Goal: Use online tool/utility: Utilize a website feature to perform a specific function

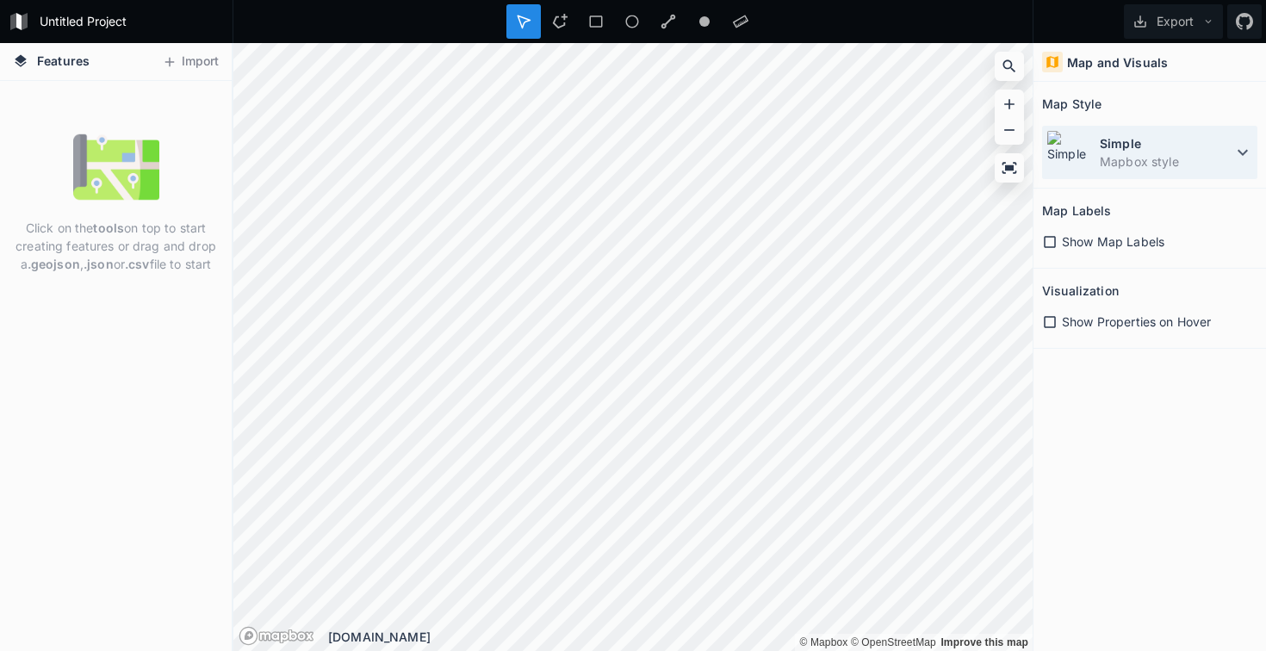
click at [1108, 151] on dt "Simple" at bounding box center [1166, 143] width 133 height 18
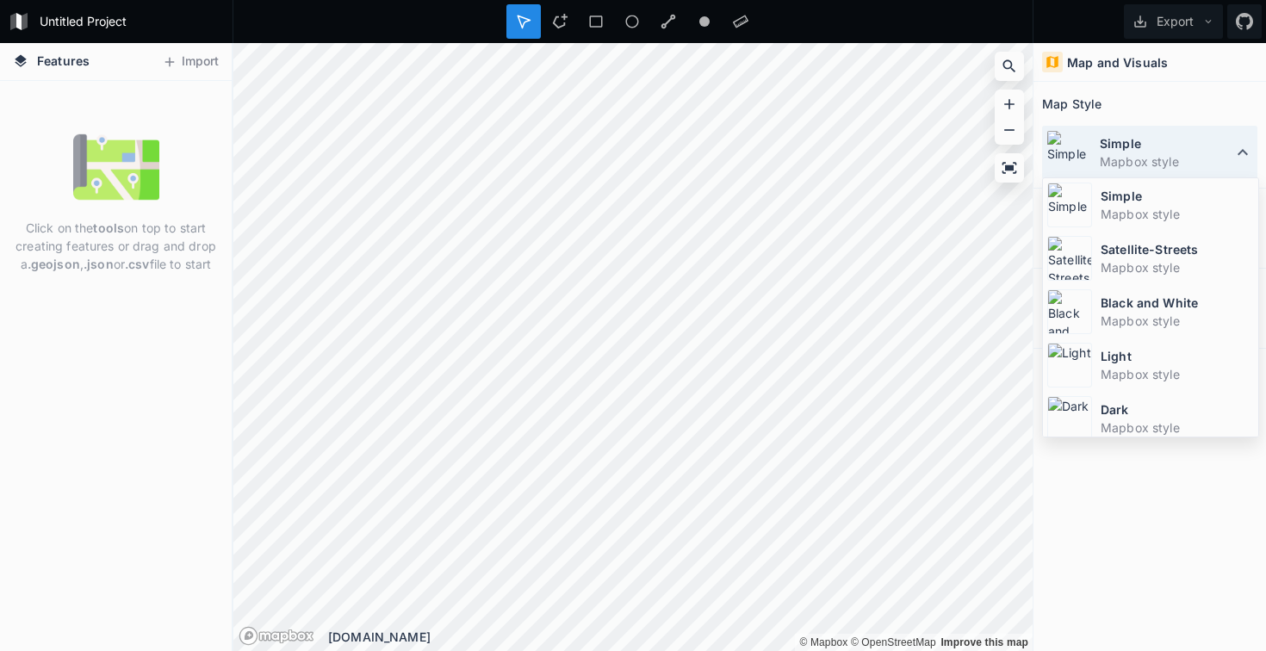
click at [1108, 151] on dt "Simple" at bounding box center [1166, 143] width 133 height 18
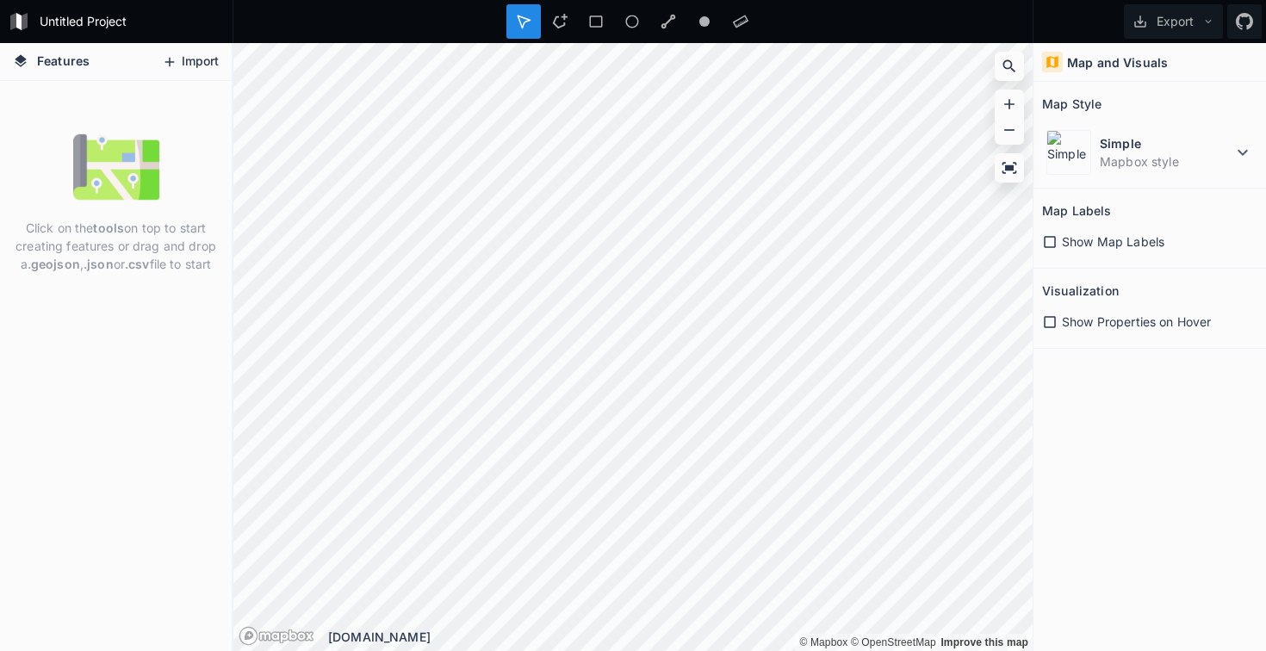
click at [173, 71] on button "Import" at bounding box center [190, 62] width 74 height 28
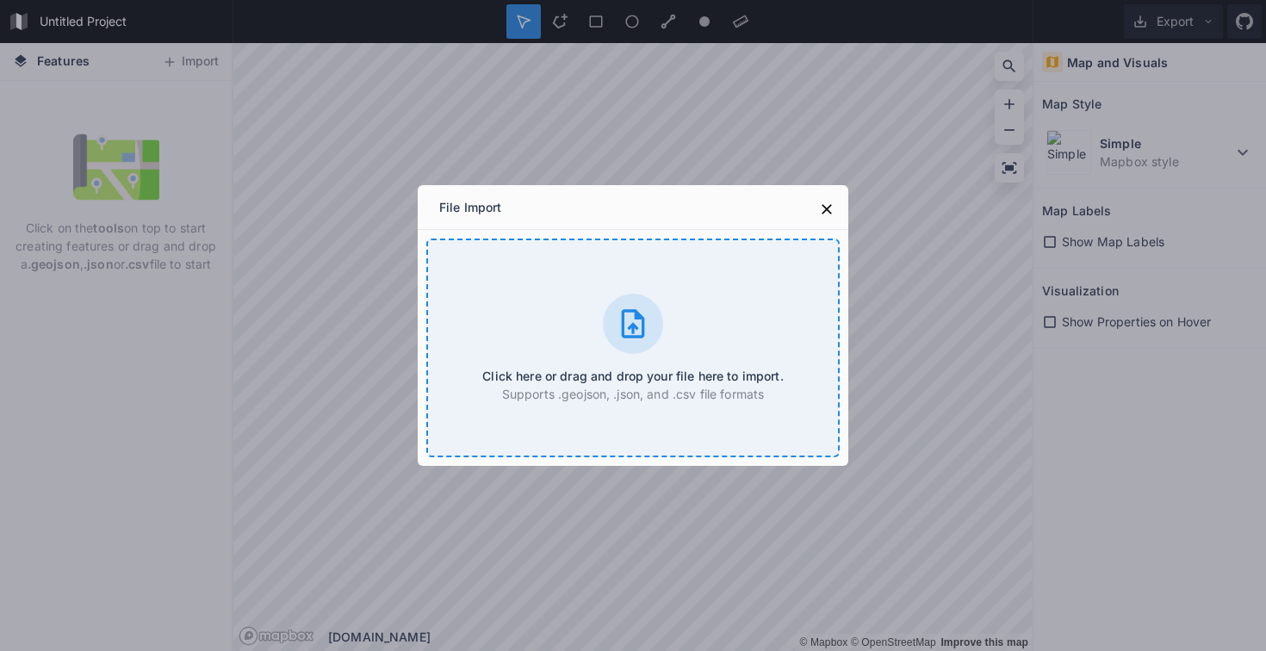
click at [567, 344] on div "Click here or drag and drop your file here to import. Supports .geojson, .json,…" at bounding box center [632, 348] width 413 height 219
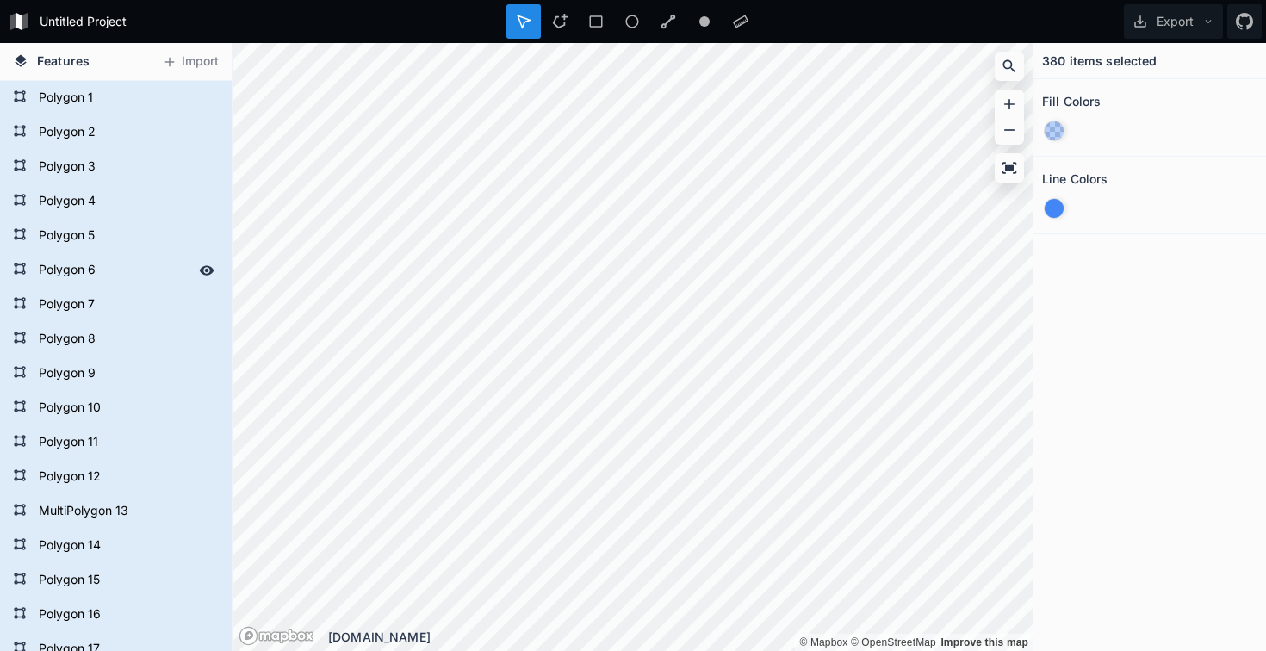
click at [111, 263] on form "Polygon 6" at bounding box center [114, 270] width 161 height 26
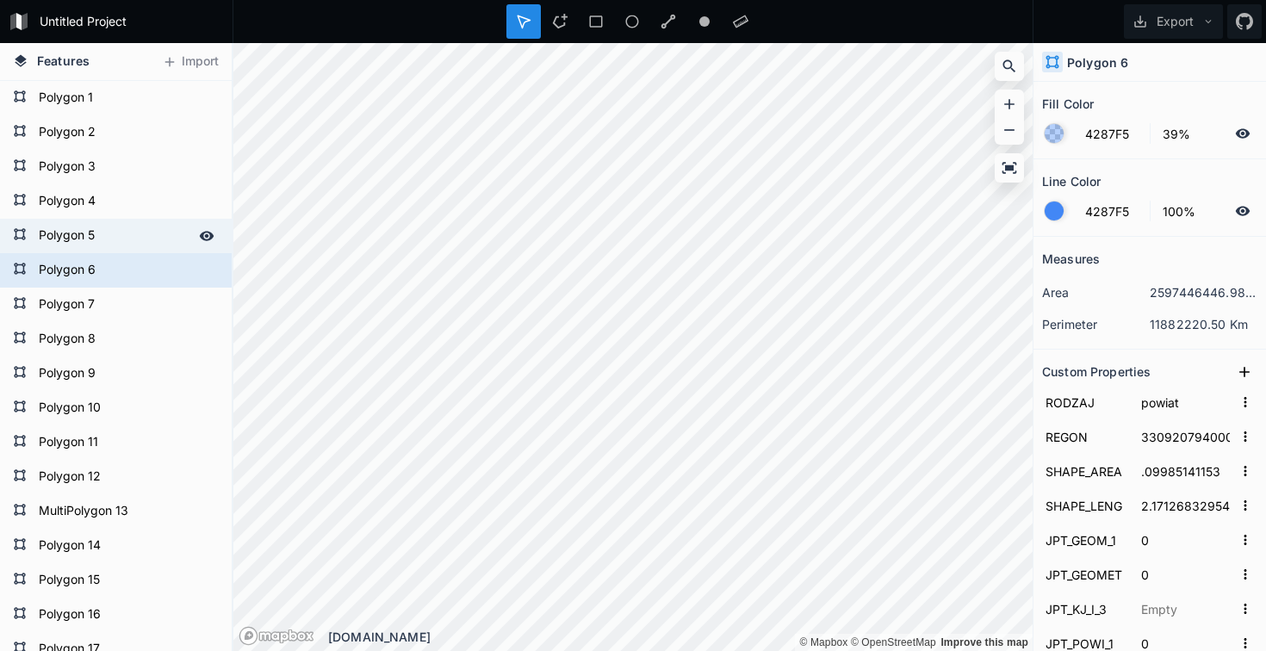
click at [114, 227] on form "Polygon 5" at bounding box center [114, 236] width 161 height 26
type input "57079948000000"
type input ".17008216429"
type input "4.17134504707"
type input "1362184"
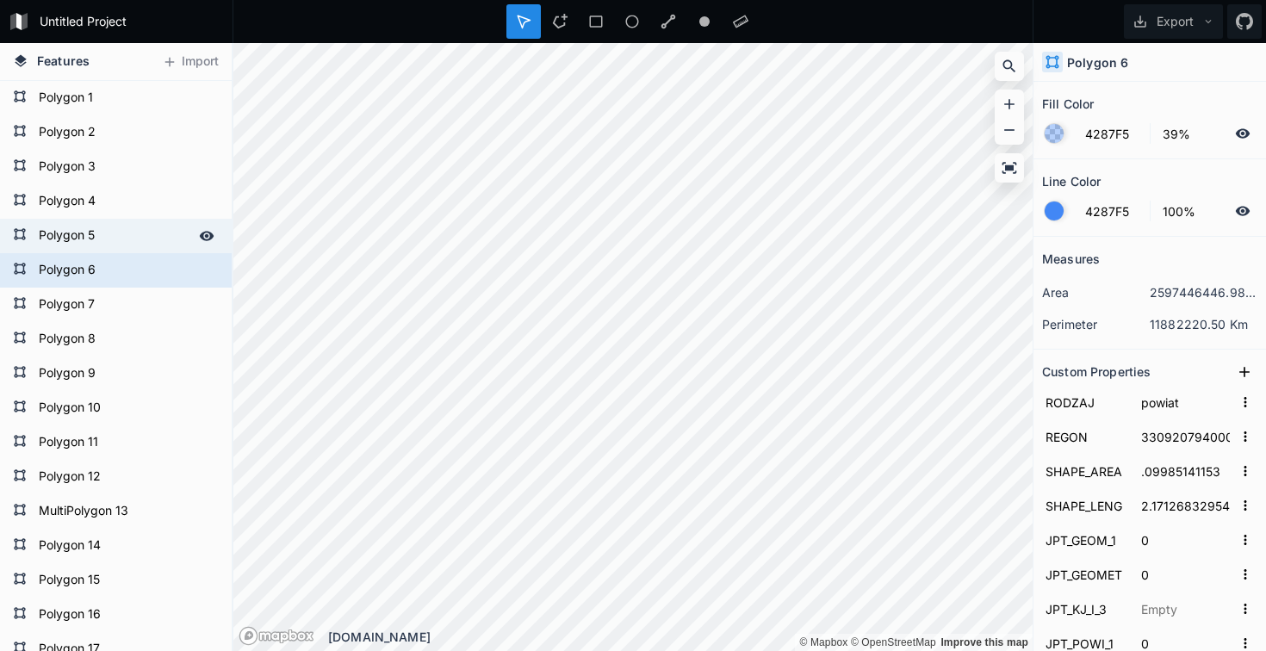
type input "3019"
type input "[DATE]T10:03:23+01:00"
type input "196c6cd5-4f8d-4e98-a653-e0a36ccac728"
type input "829157"
type input "253504"
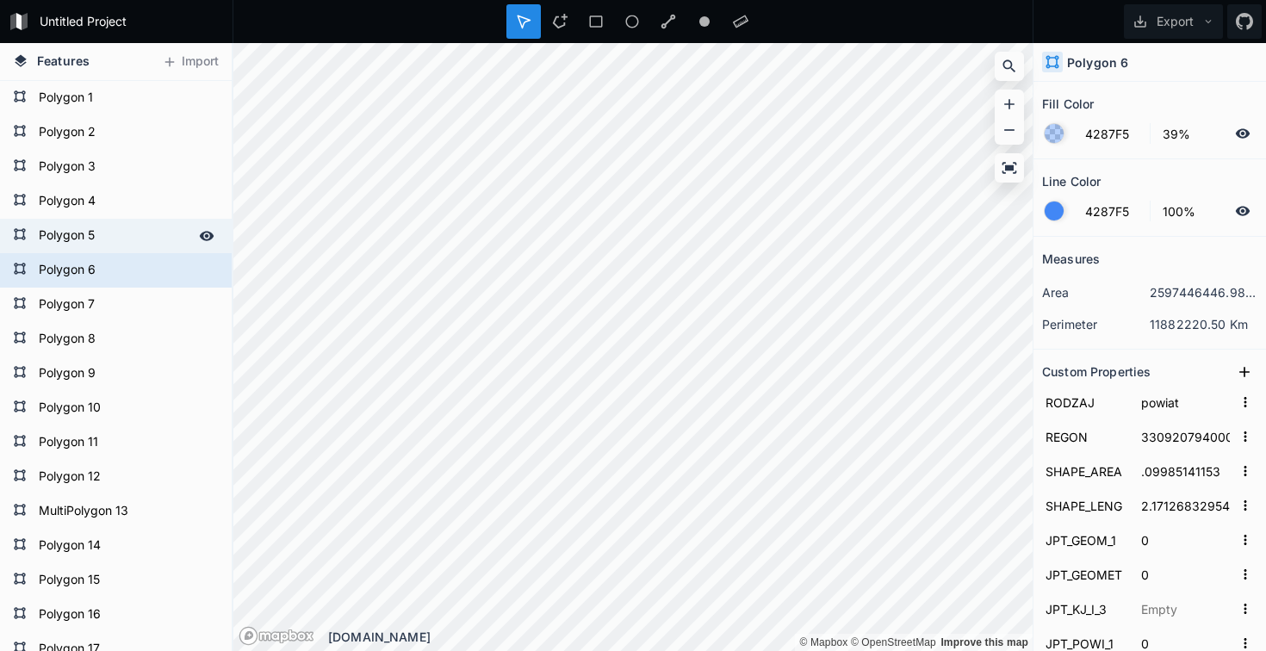
type input "20220112"
type input "13417"
type input "powiat pilski"
type input "3019"
type input "126576"
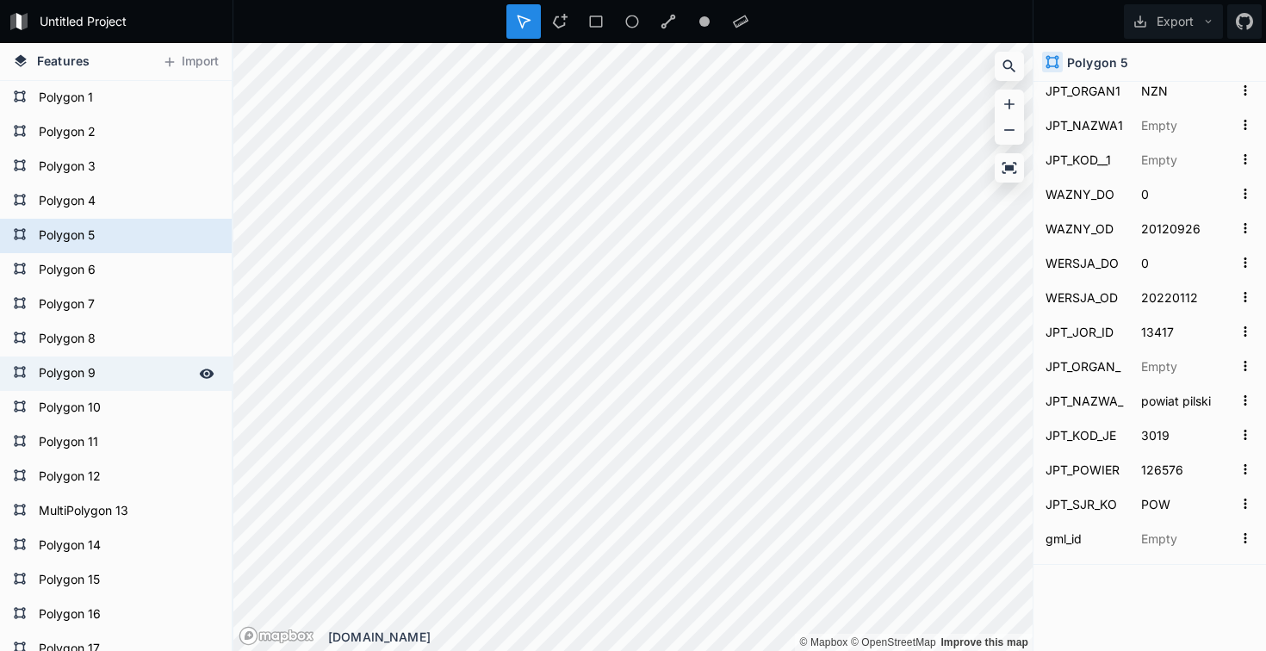
scroll to position [1069, 0]
click at [50, 376] on form "Polygon 9" at bounding box center [114, 374] width 161 height 26
type input "91086649400000"
type input ".1355068606"
type input "2.90051184103"
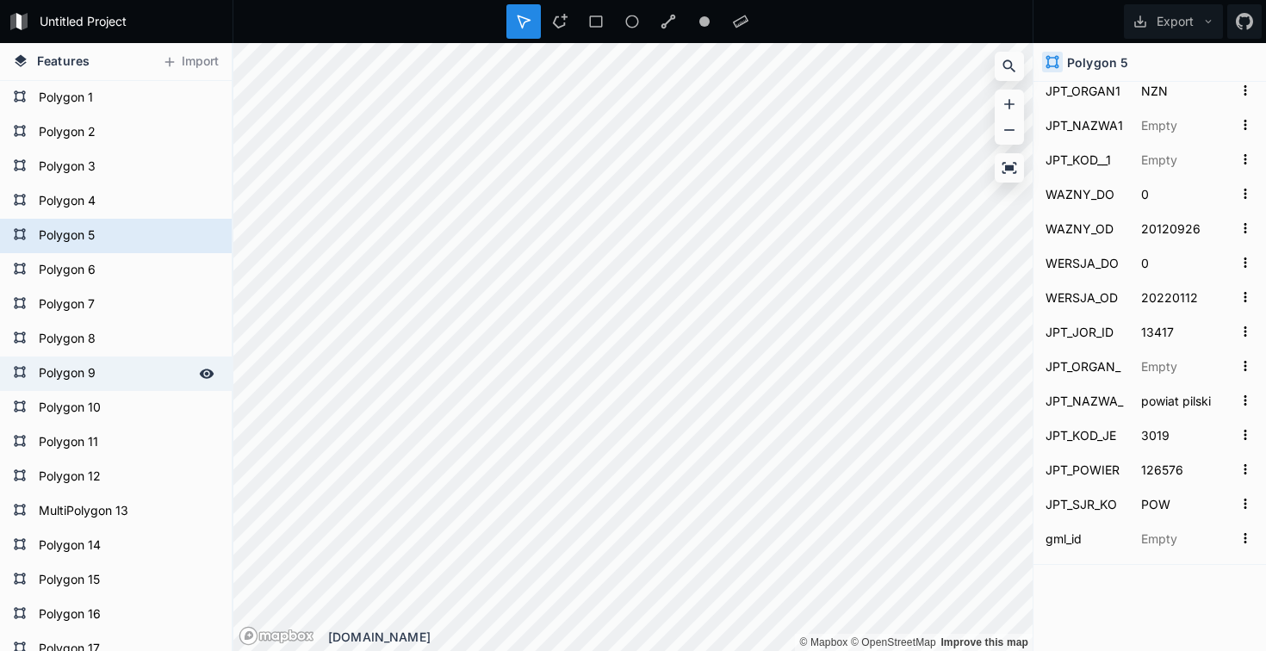
type input "1363167"
type input "0408"
type input "[DATE]T11:45:52+01:00"
type input "211161a0-49fe-498c-980e-ef42b94a8129"
type input "829348"
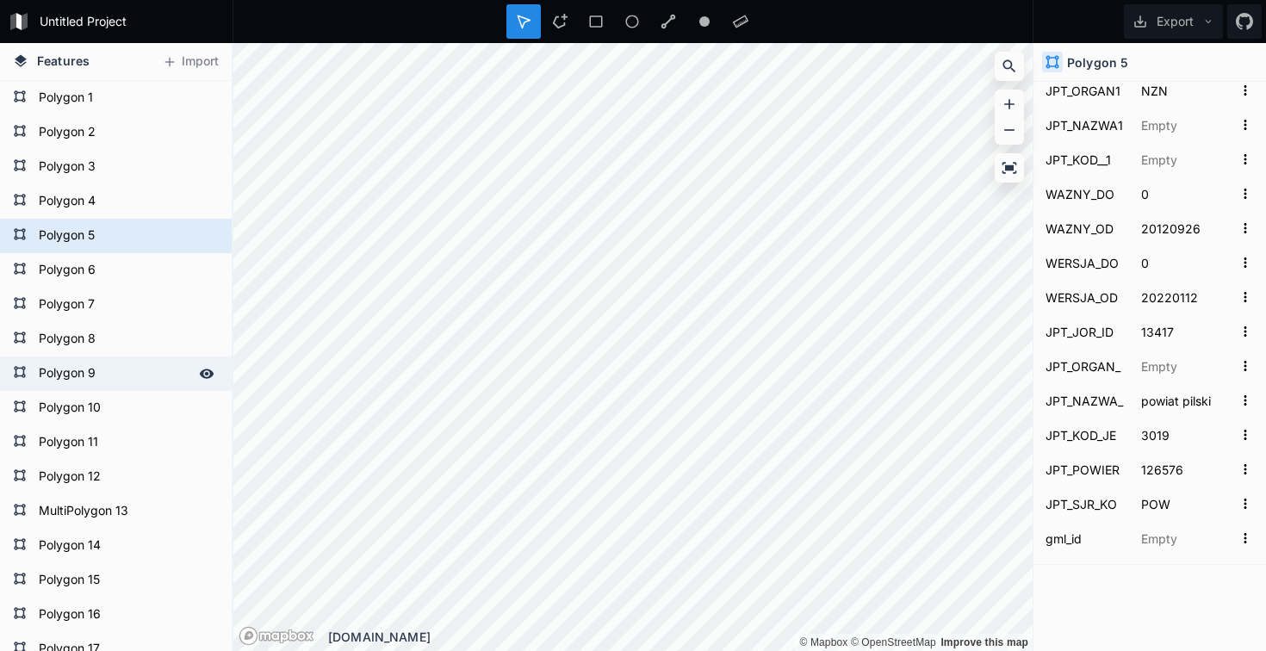
type input "256567"
type input "20220224"
type input "13424"
type input "powiat lipnowski"
type input "0408"
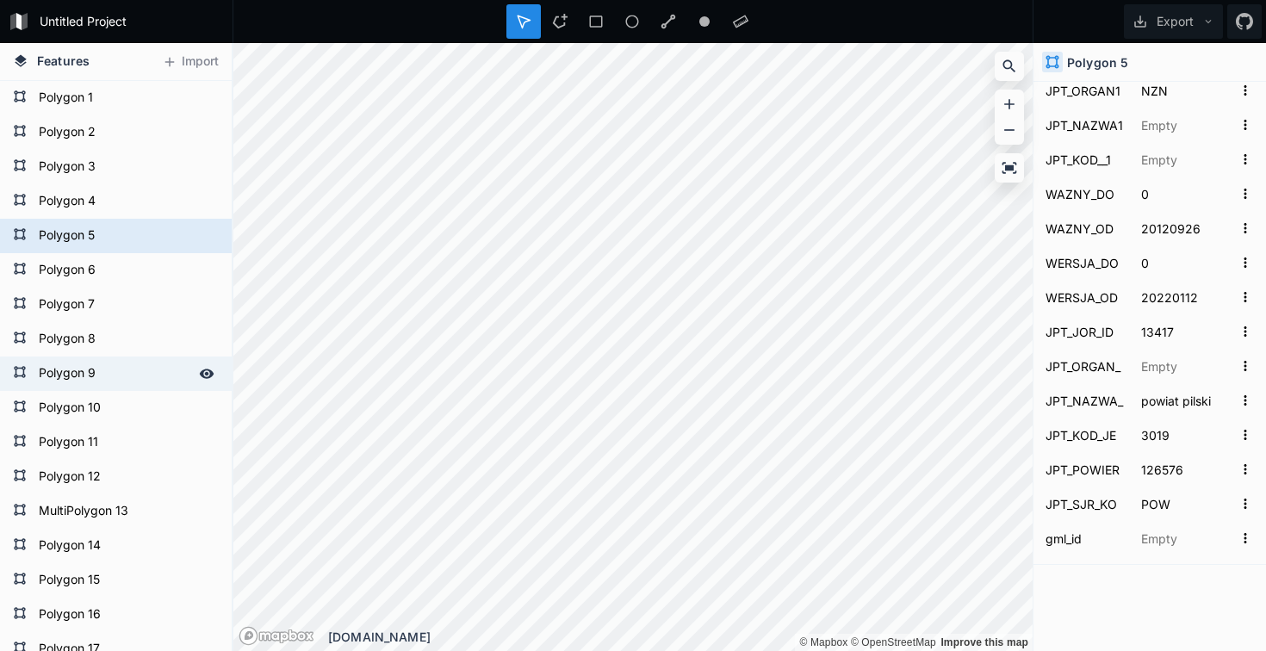
type input "101693"
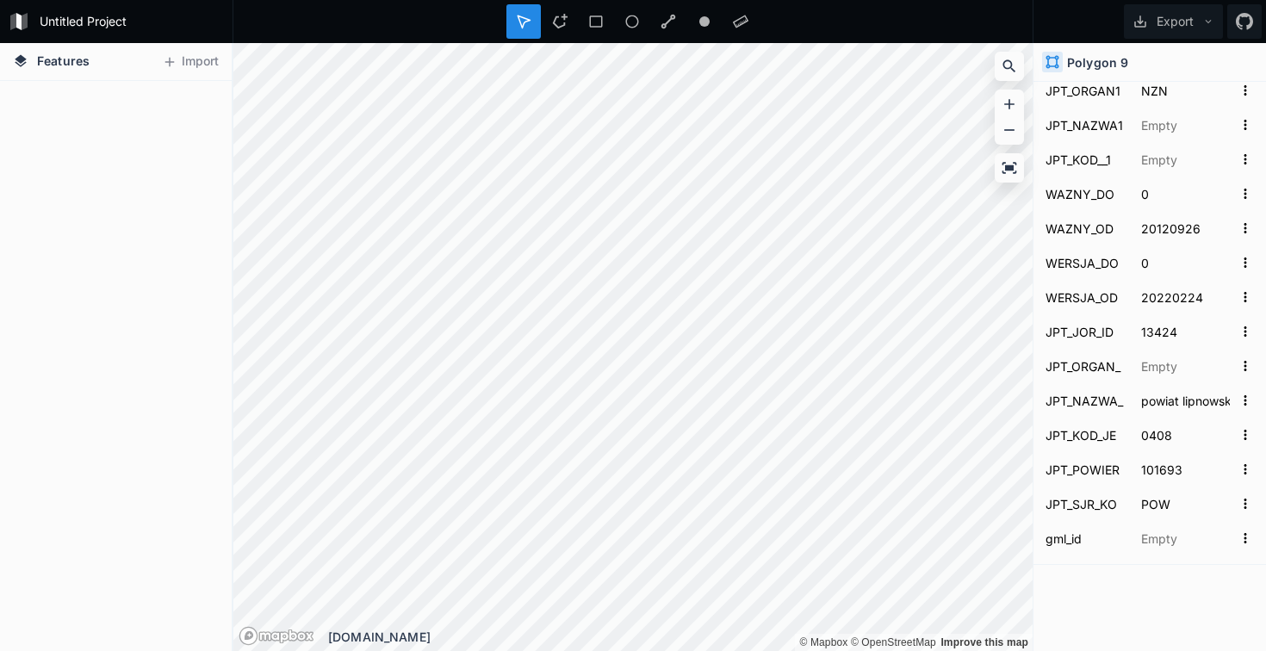
scroll to position [12765, 0]
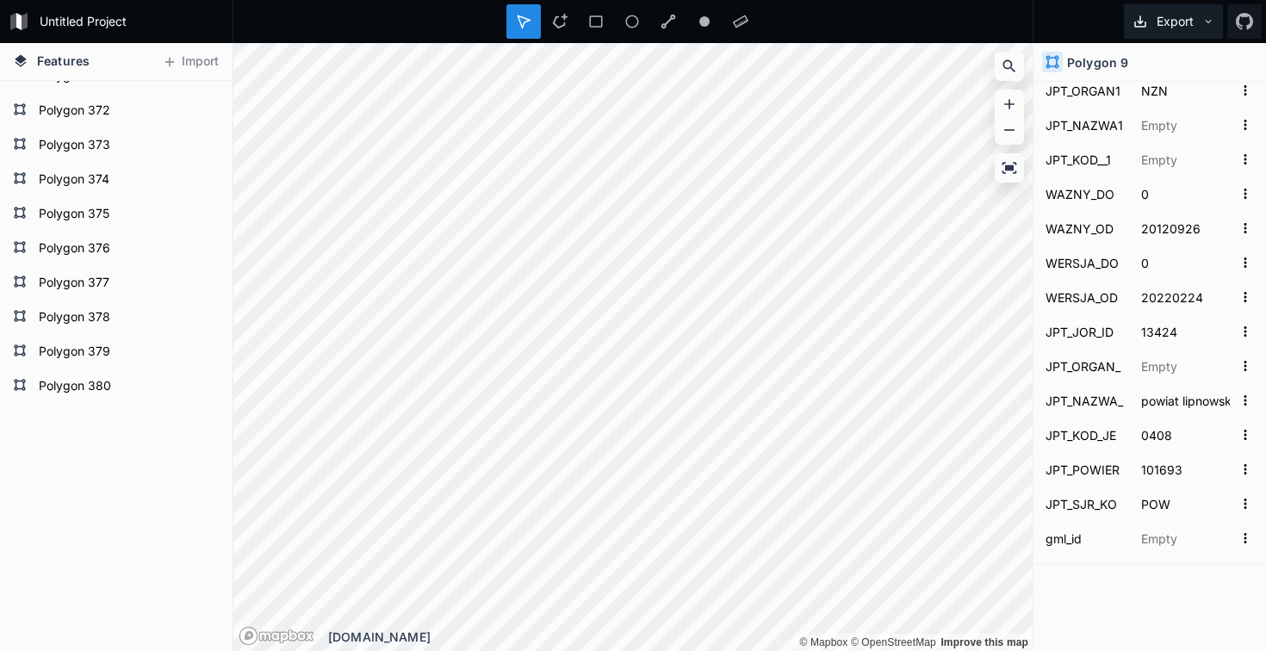
click at [1204, 22] on icon at bounding box center [1208, 21] width 12 height 12
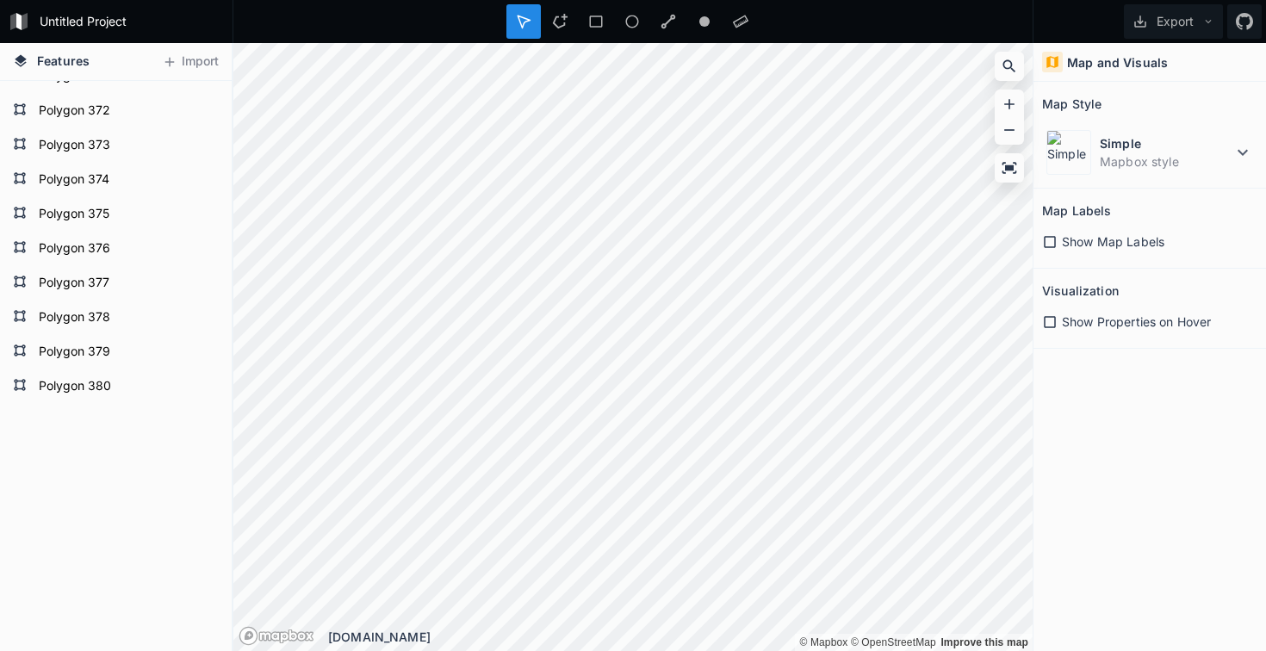
scroll to position [0, 0]
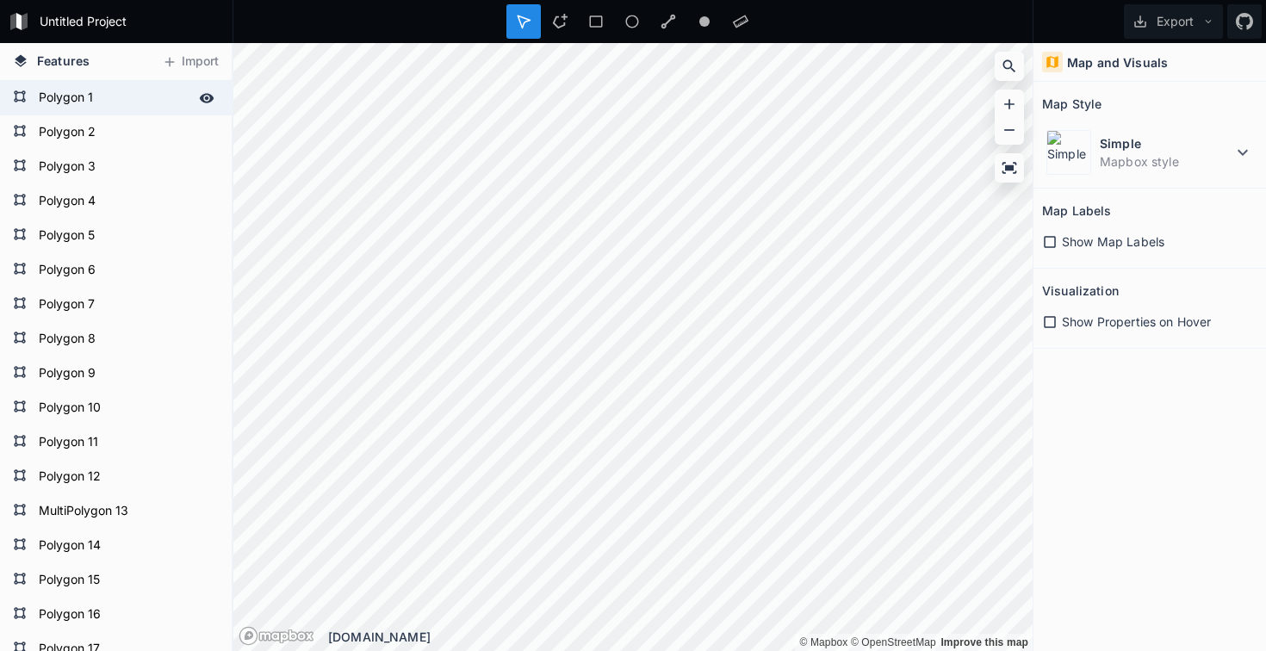
click at [208, 101] on icon at bounding box center [206, 97] width 15 height 15
click at [208, 98] on icon at bounding box center [206, 97] width 15 height 15
click at [64, 100] on form "Polygon 1" at bounding box center [114, 98] width 161 height 26
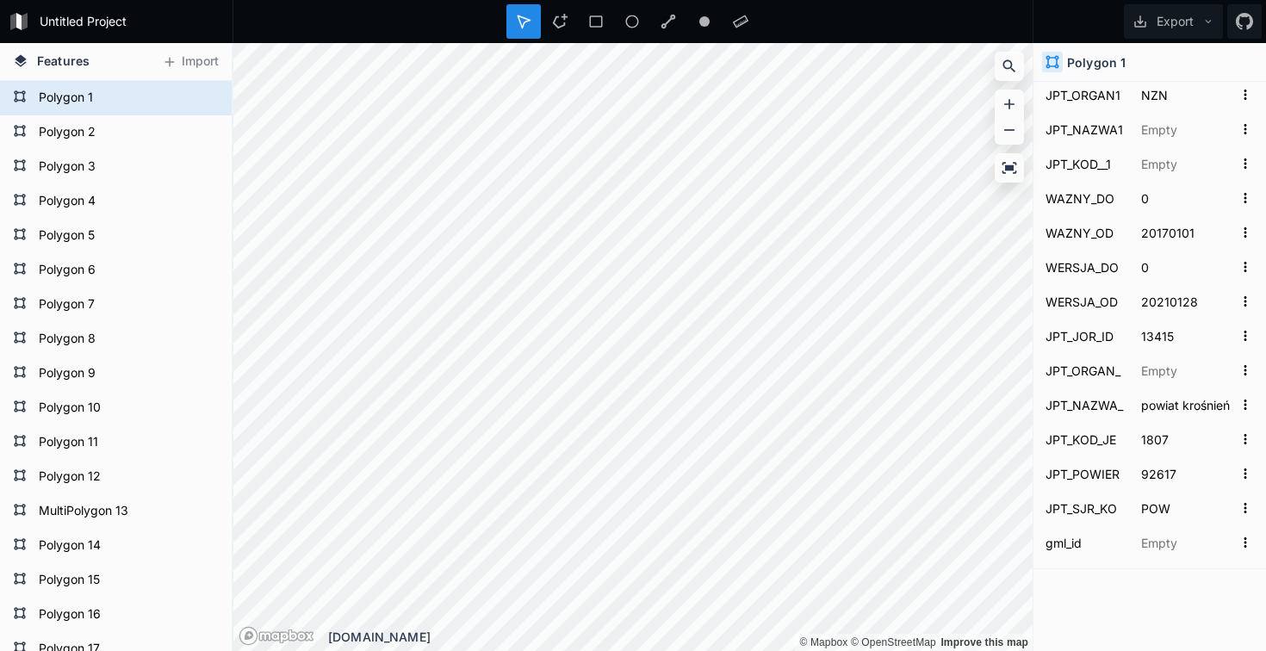
scroll to position [1068, 0]
click at [98, 128] on form "Polygon 2" at bounding box center [114, 133] width 161 height 26
type input "17074769000000"
type input ".19417975633"
type input "4.2521309989"
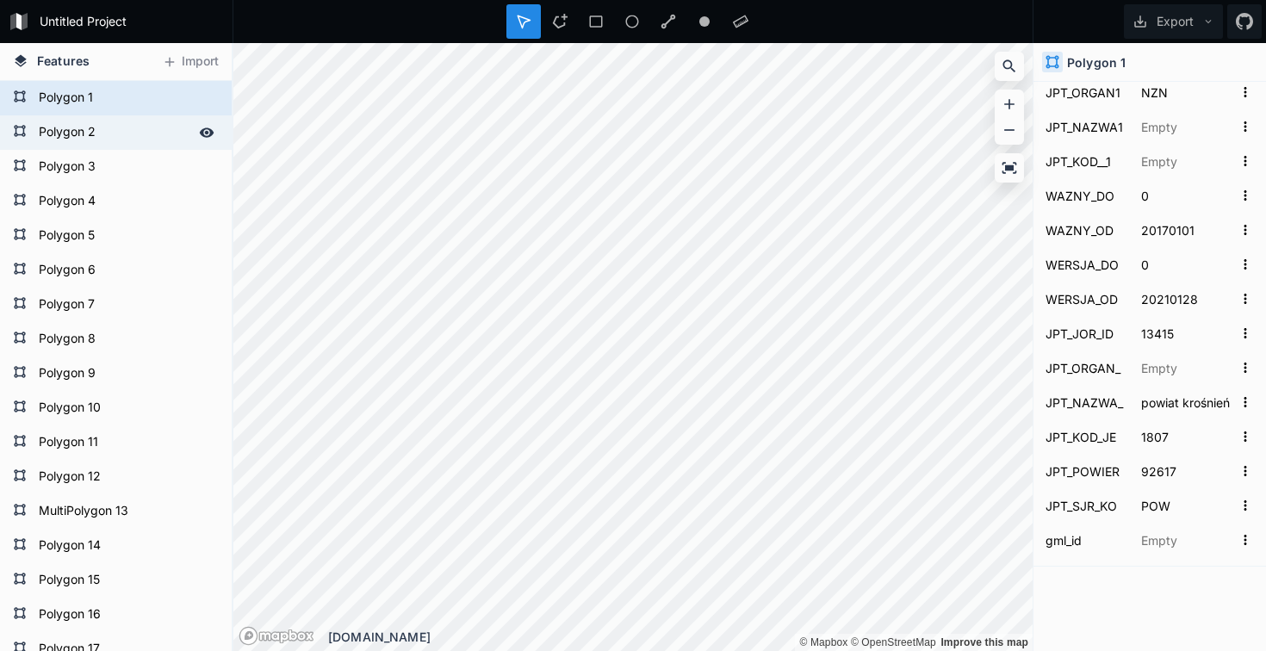
type input "1360107"
type input "2804"
type input "[DATE]T13:19:46+02:00"
type input "61a0d267-58aa-4f3a-86e7-faa281e50ebc"
type input "829271"
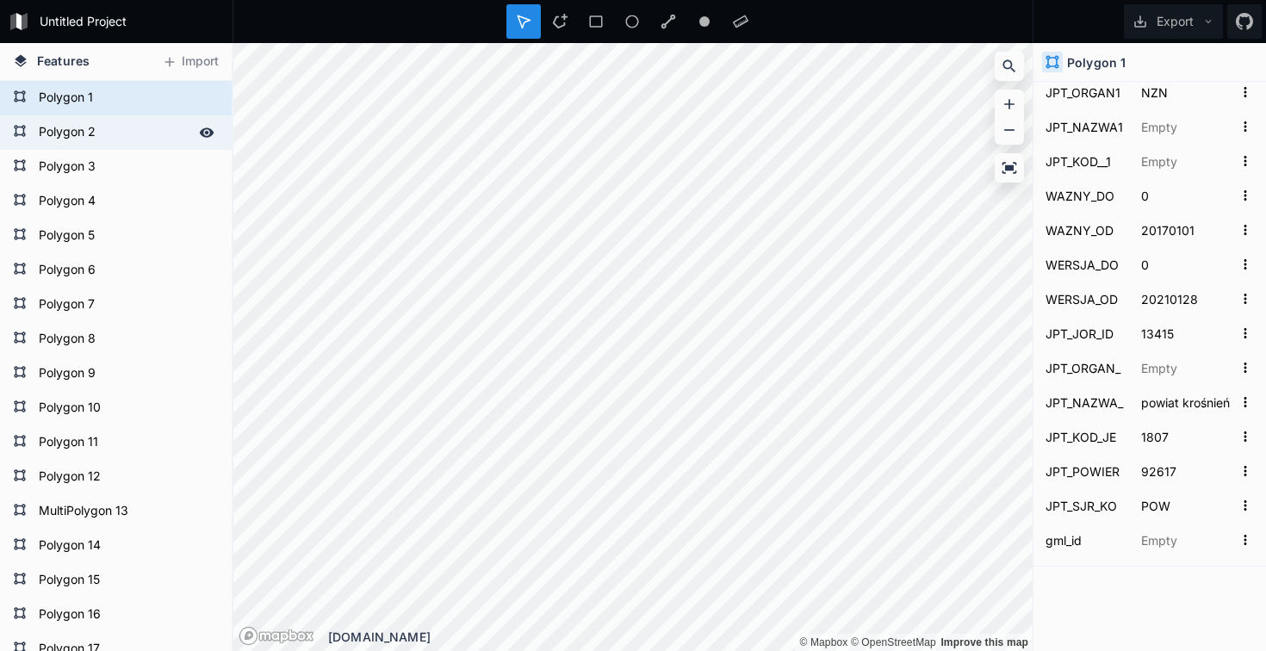
type input "218263"
type input "NZN"
type input "20120926"
type input "20210514"
type input "13422"
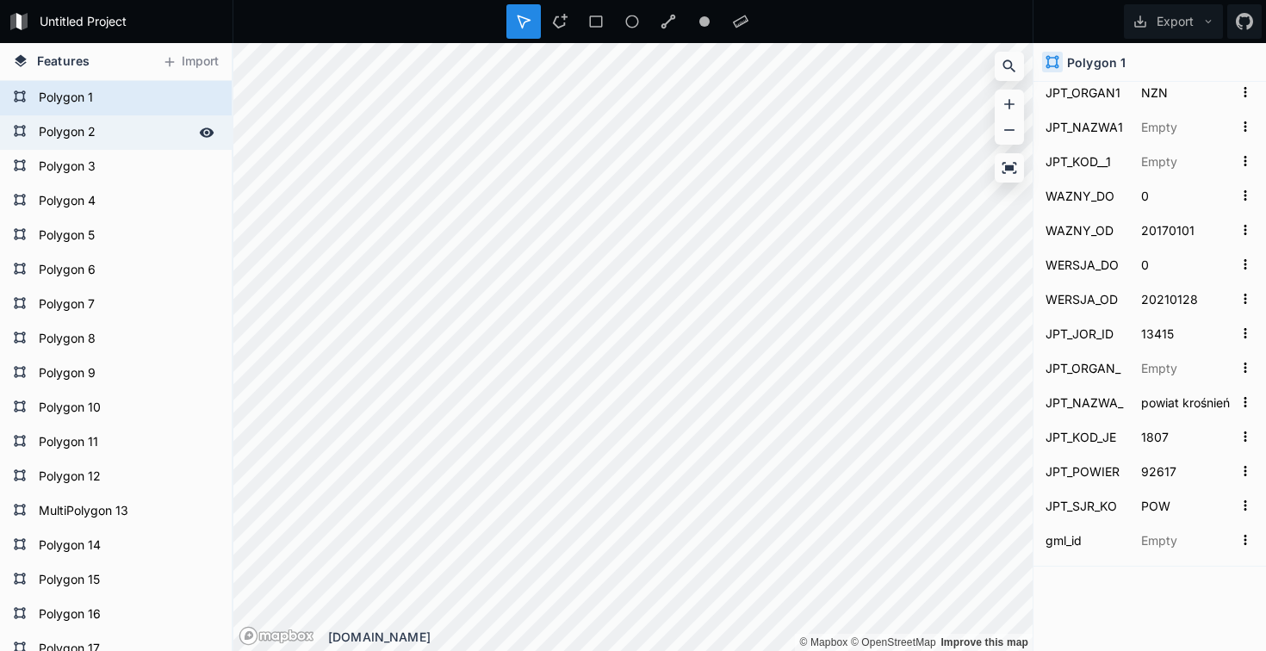
type input "powiat elbląski"
type input "2804"
type input "141297"
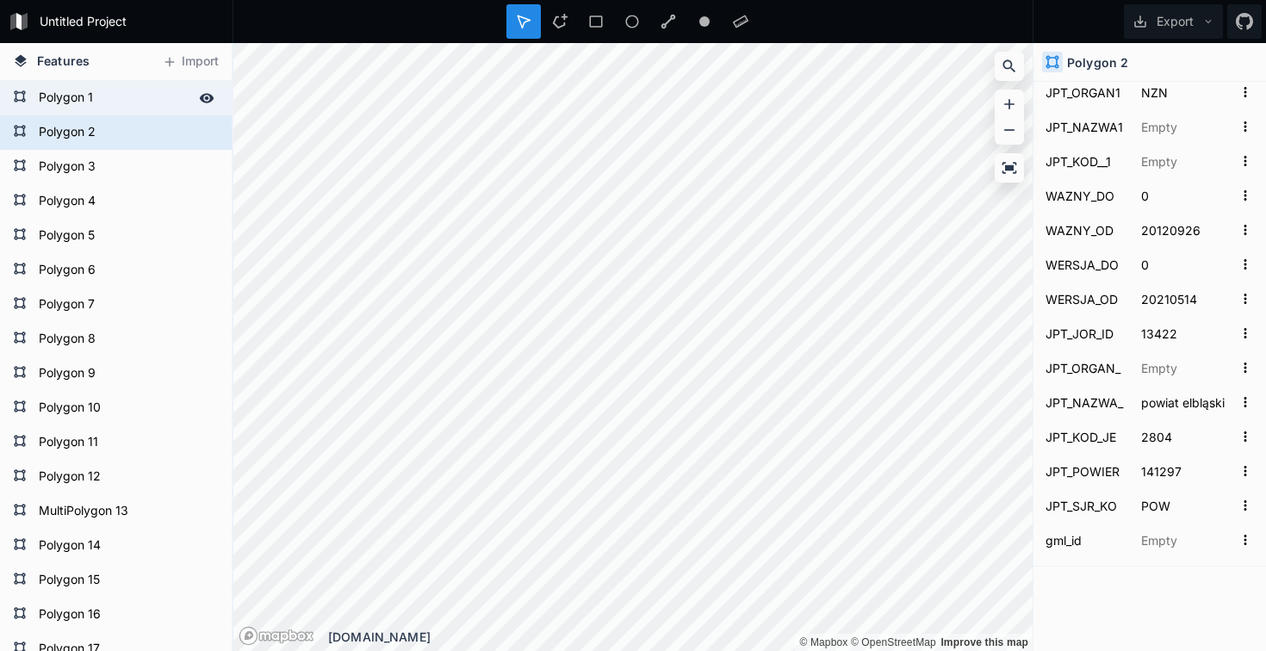
click at [129, 92] on form "Polygon 1" at bounding box center [114, 98] width 161 height 26
type input "37044051900000"
type input ".12332626559"
type input "3.11205337354"
type input "1359583"
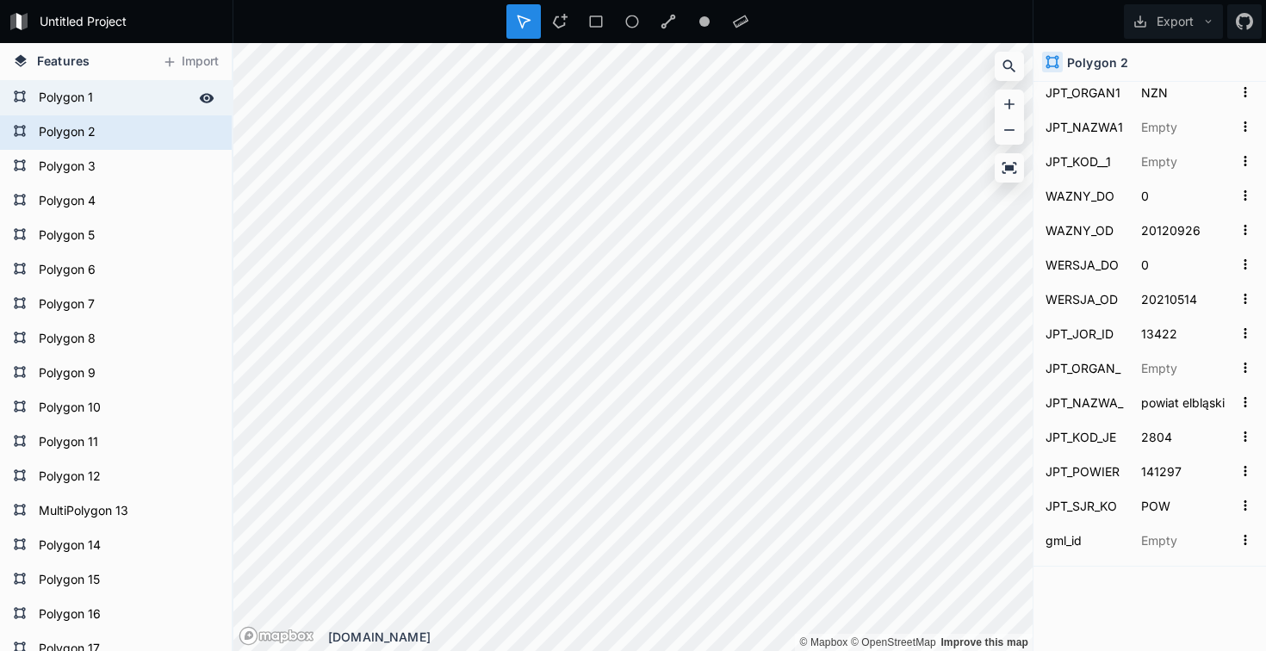
type input "1807"
type input "[DATE]T13:43:40+01:00"
type input "798ef296-2055-4890-993f-d414c67164ab"
type input "1331302"
type input "201859"
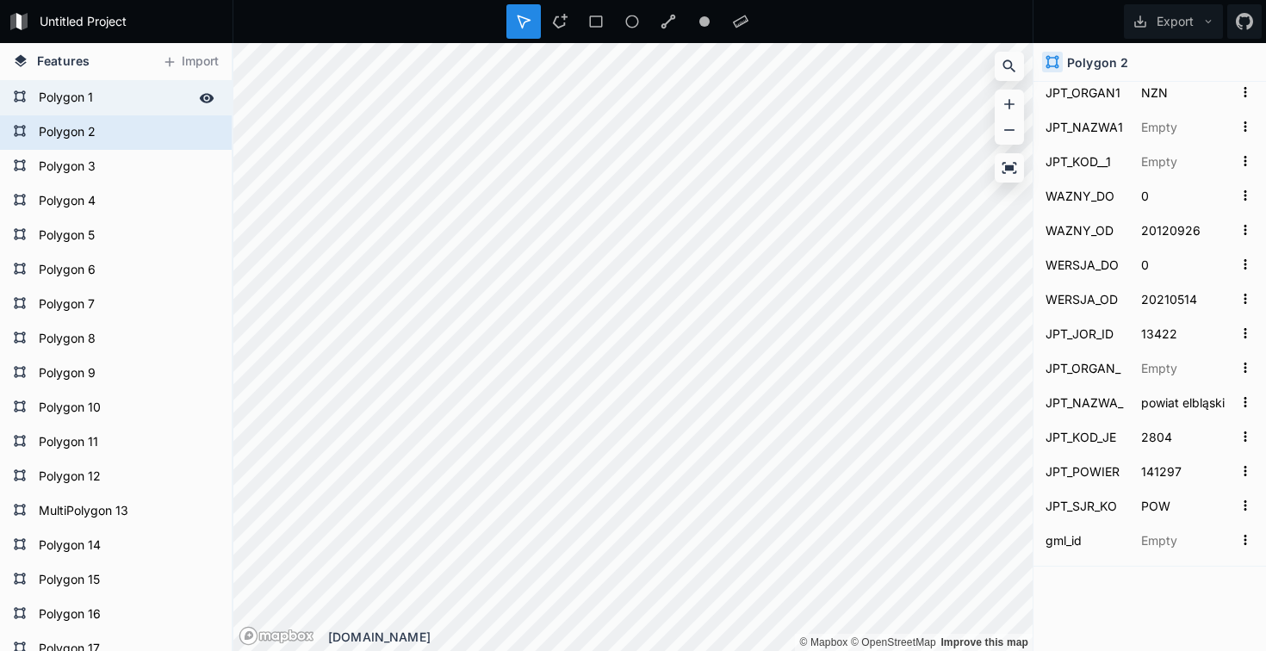
type input "BRK"
type input "20170101"
type input "20210128"
type input "13415"
type input "powiat krośnieński"
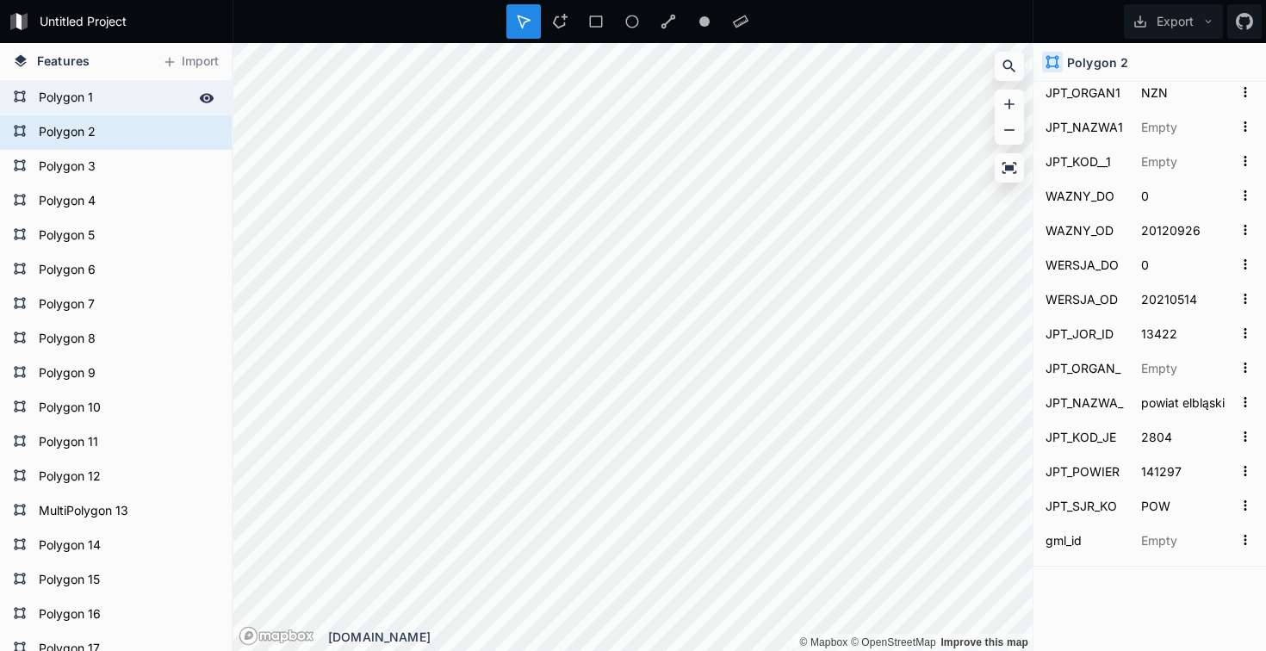
type input "1807"
type input "92617"
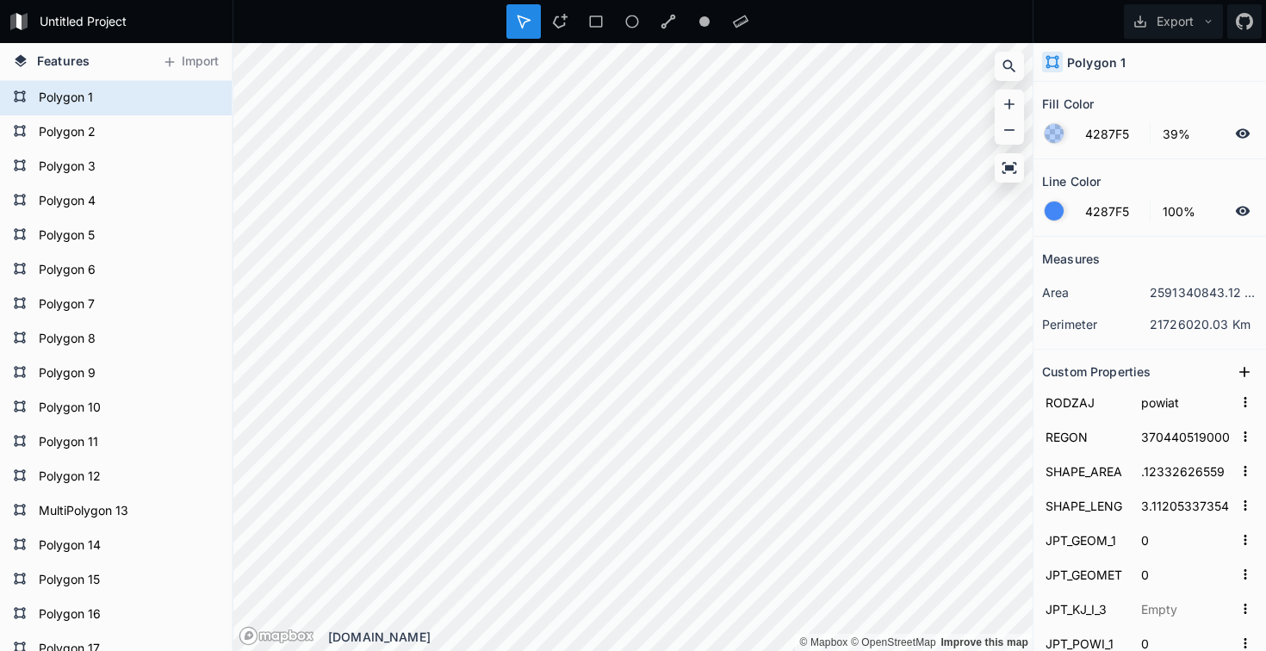
scroll to position [0, 0]
click at [1006, 138] on icon at bounding box center [1009, 129] width 17 height 17
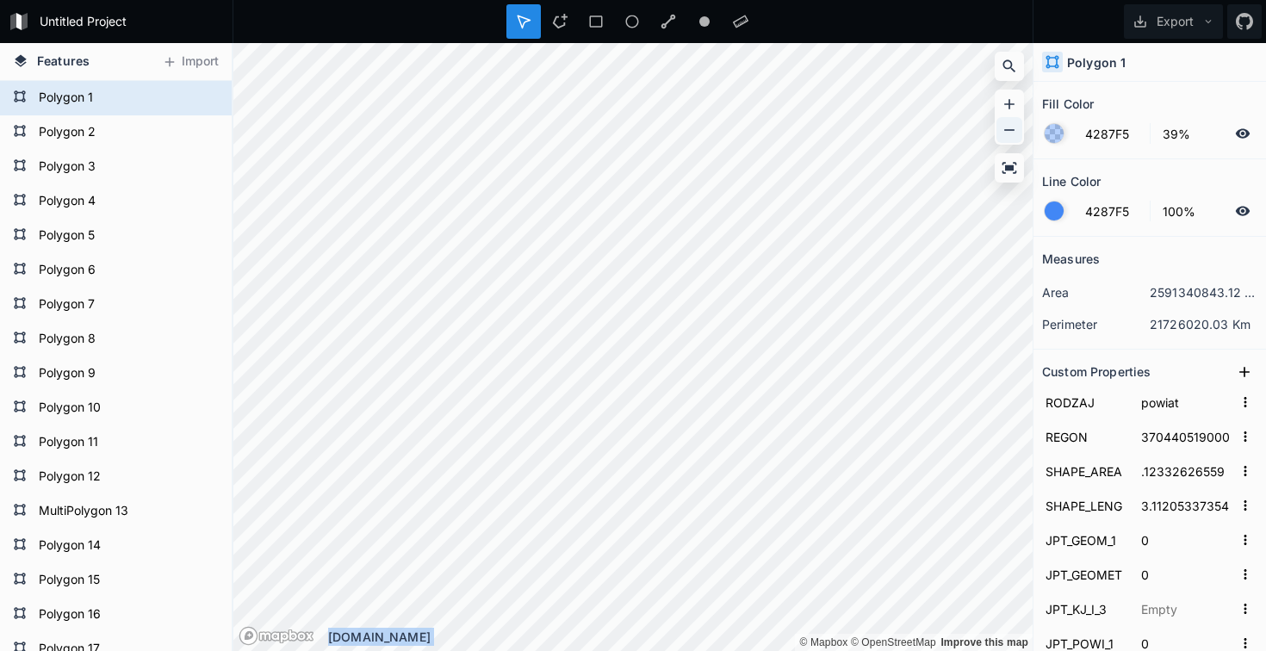
click at [1006, 138] on icon at bounding box center [1009, 129] width 17 height 17
click at [654, 10] on div "Untitled Project Export Features Import Polygon 1 Polygon 2 Polygon 380 Polygon…" at bounding box center [633, 325] width 1266 height 651
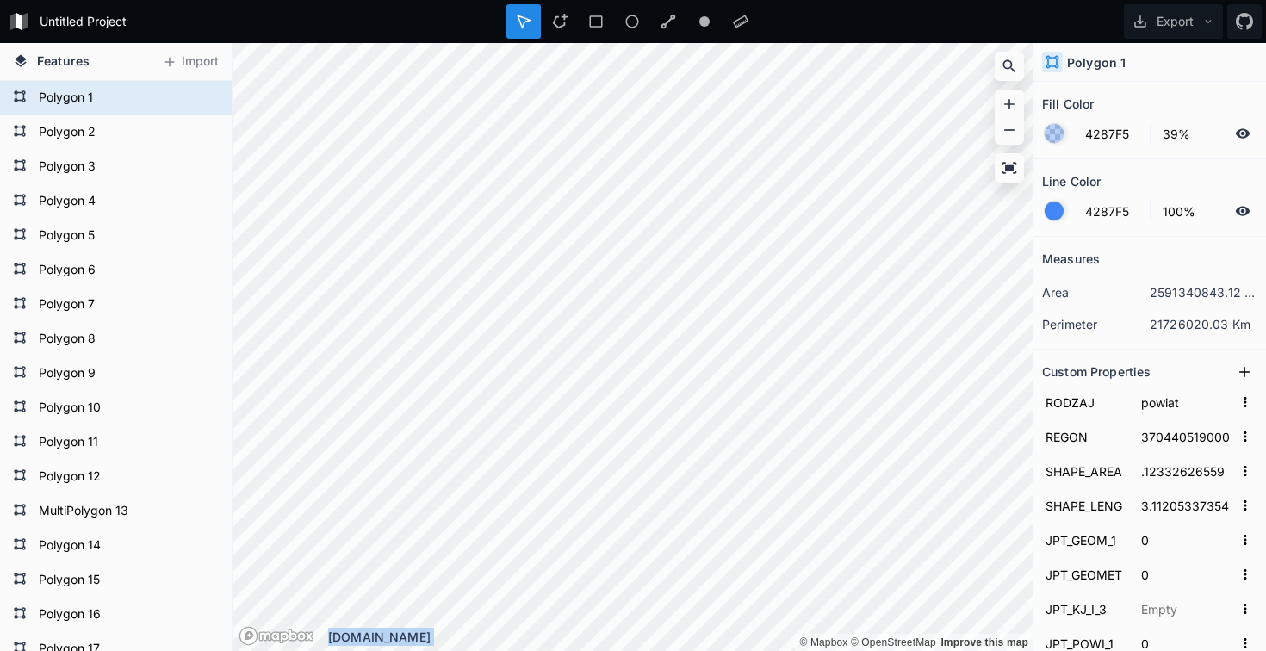
click at [831, 628] on div "© Mapbox © OpenStreetMap Improve this map © Mapbox © OpenStreetMap Improve this…" at bounding box center [632, 347] width 799 height 608
click at [686, 638] on div "© Mapbox © OpenStreetMap Improve this map © Mapbox © OpenStreetMap Improve this…" at bounding box center [632, 347] width 799 height 608
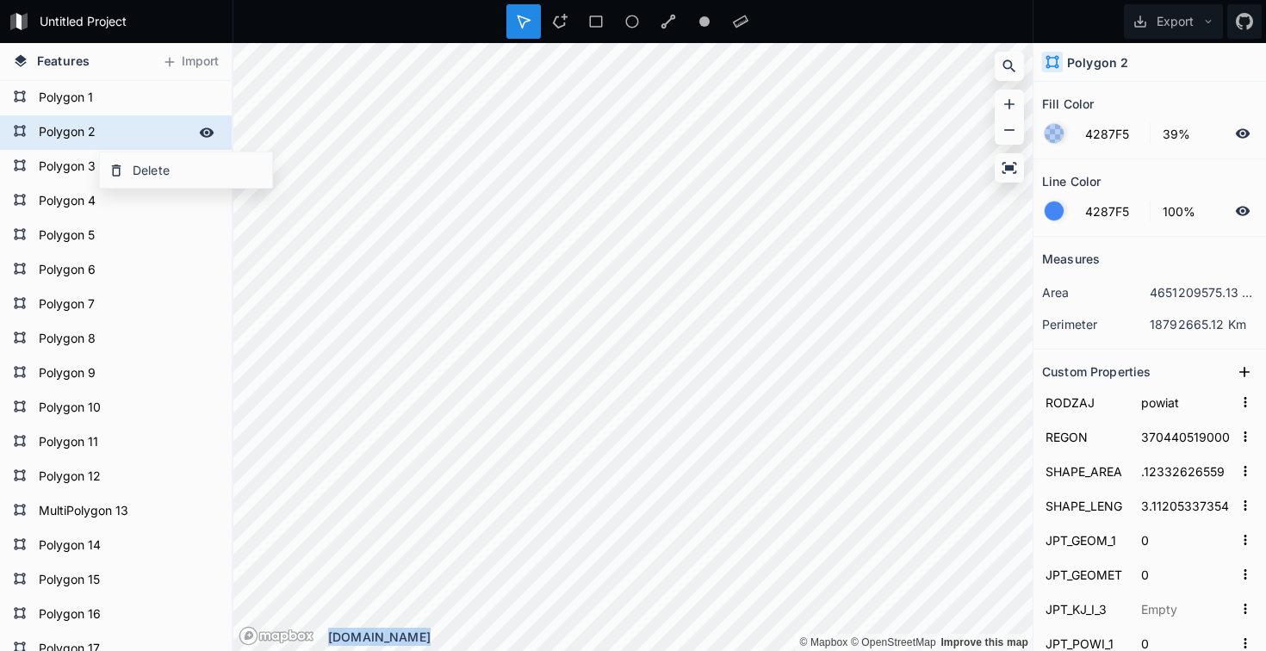
type input "17074769000000"
type input ".19417975633"
type input "4.2521309989"
type input "1360107"
type input "2804"
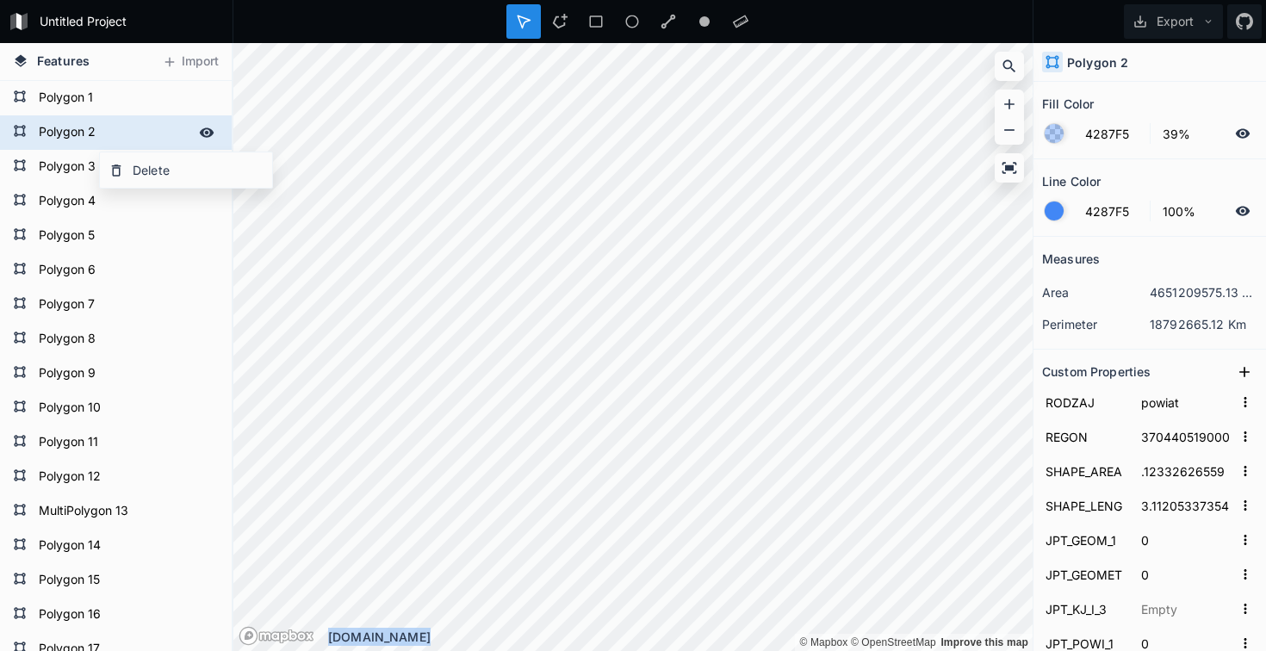
type input "[DATE]T13:19:46+02:00"
type input "61a0d267-58aa-4f3a-86e7-faa281e50ebc"
type input "829271"
type input "218263"
type input "NZN"
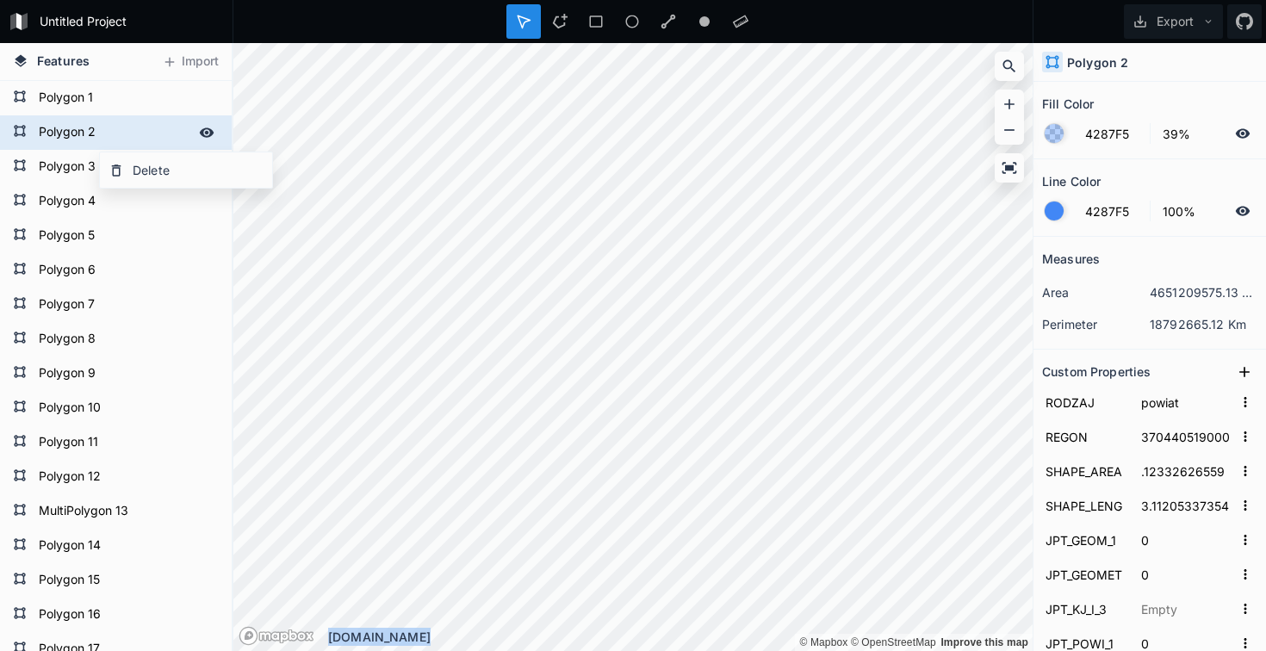
type input "20120926"
type input "20210514"
type input "13422"
type input "powiat elbląski"
type input "2804"
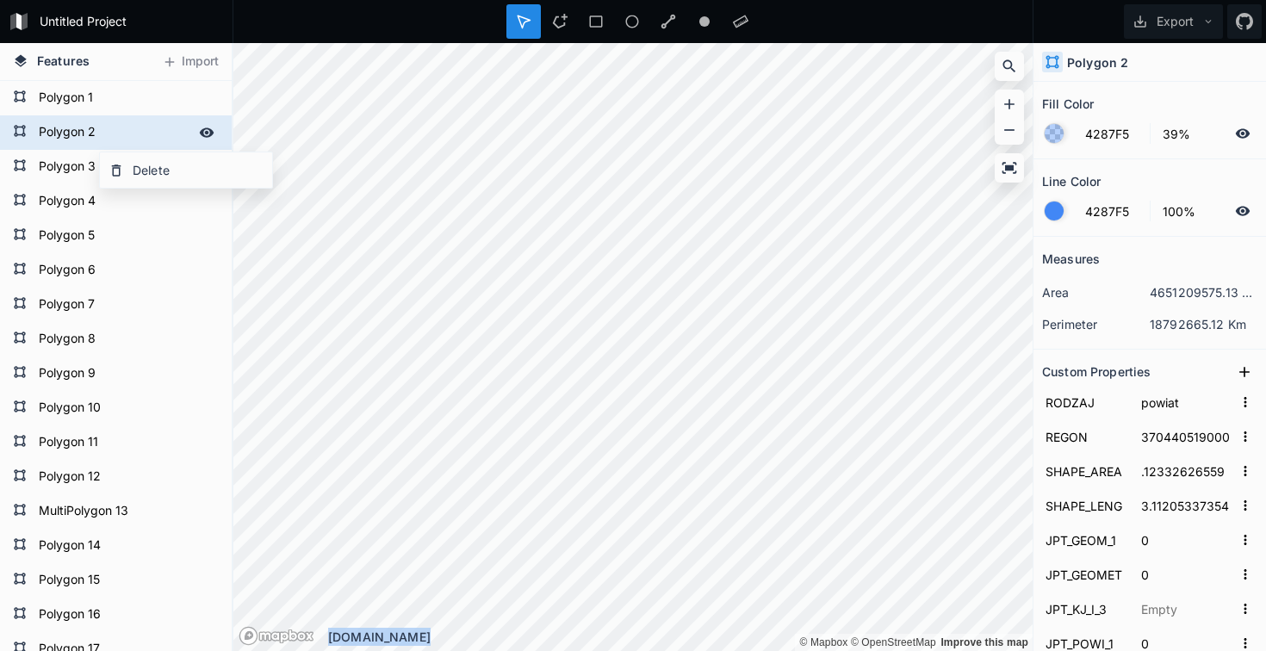
type input "141297"
click at [90, 143] on form "Polygon 2" at bounding box center [114, 133] width 161 height 26
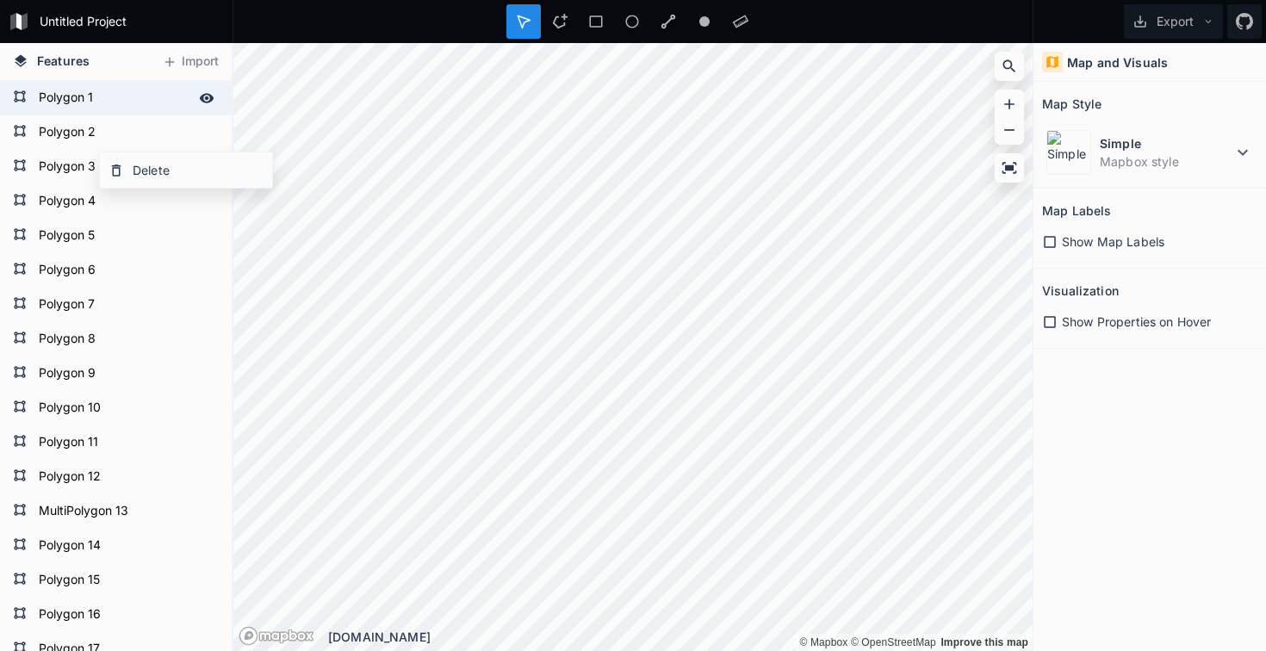
click at [79, 87] on form "Polygon 1" at bounding box center [114, 98] width 161 height 26
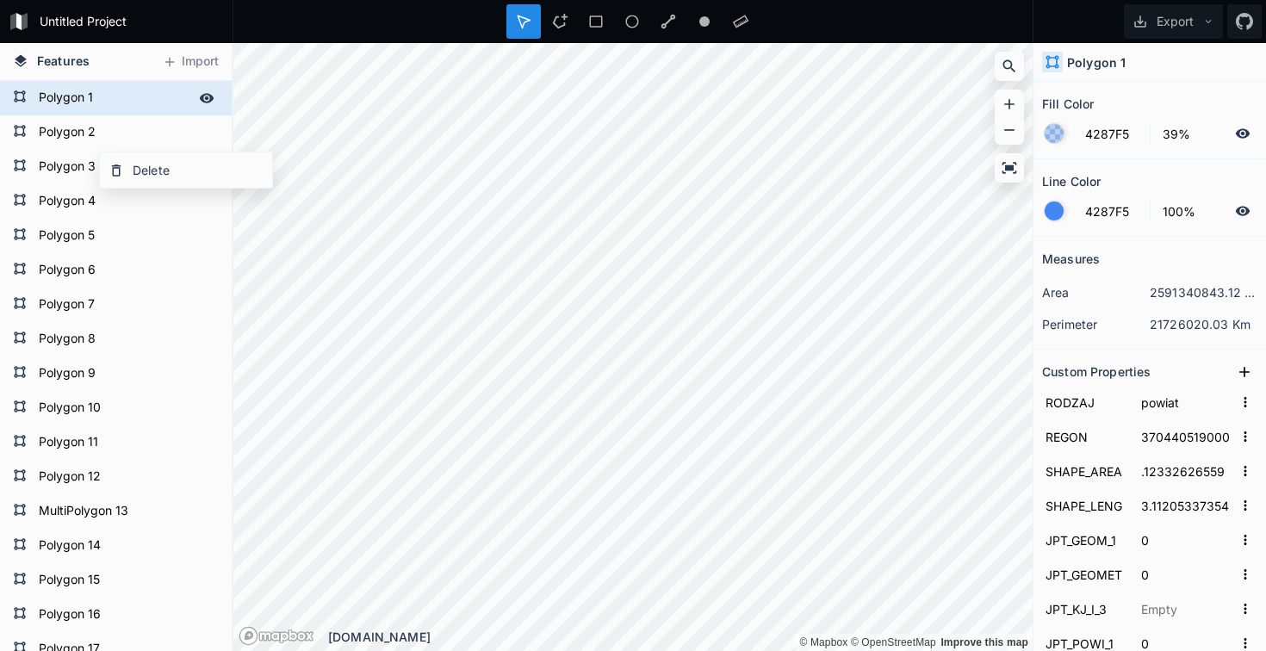
click at [122, 108] on form "Polygon 1" at bounding box center [114, 98] width 161 height 26
click at [177, 181] on div "Delete" at bounding box center [186, 169] width 172 height 35
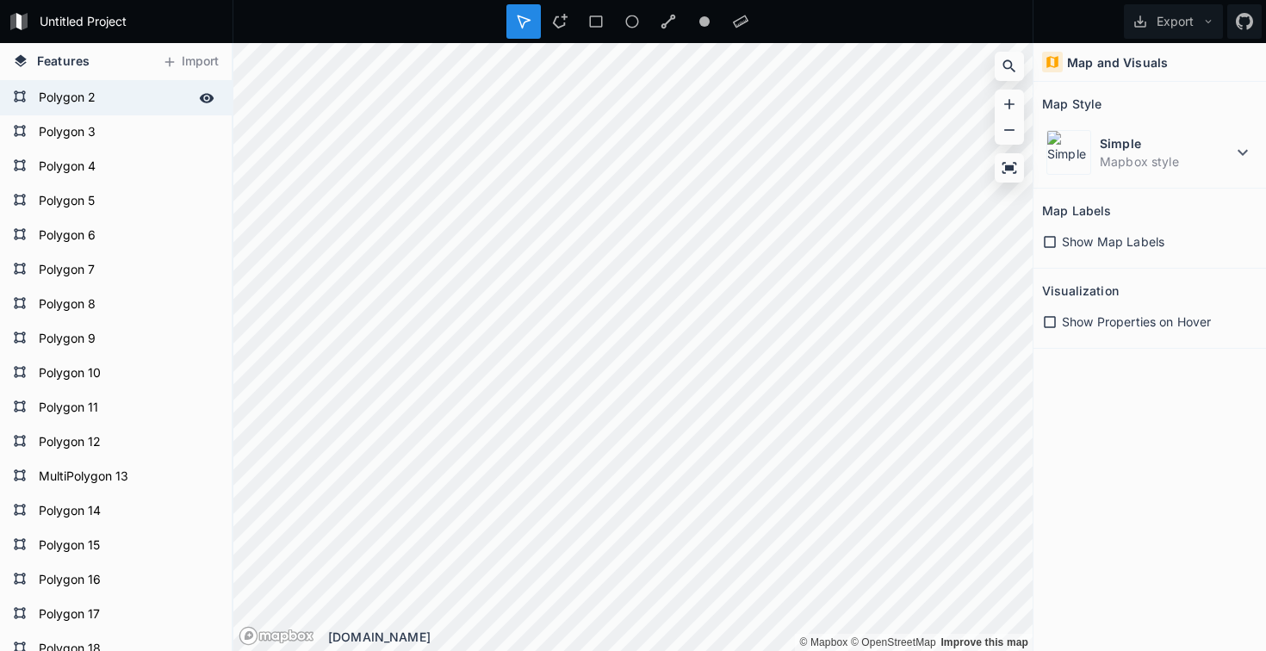
click at [119, 102] on form "Polygon 2" at bounding box center [114, 98] width 161 height 26
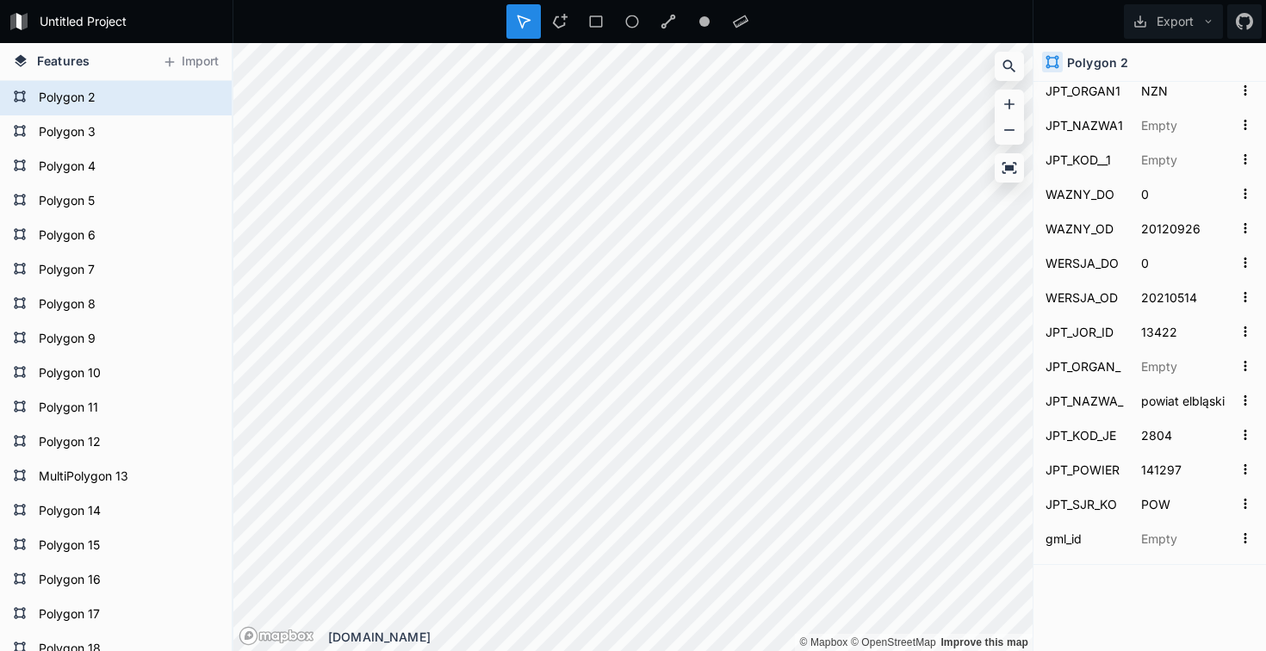
scroll to position [1069, 0]
click at [178, 101] on form "Polygon 2" at bounding box center [114, 98] width 161 height 26
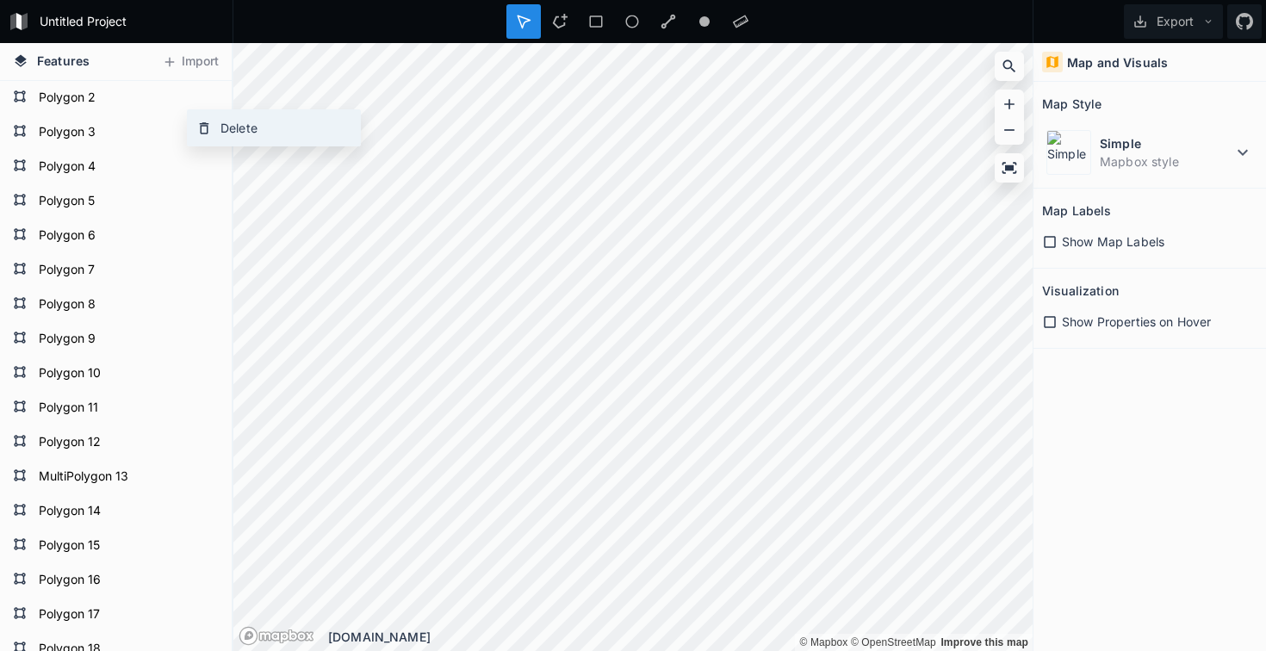
click at [214, 128] on div "Delete" at bounding box center [274, 127] width 172 height 35
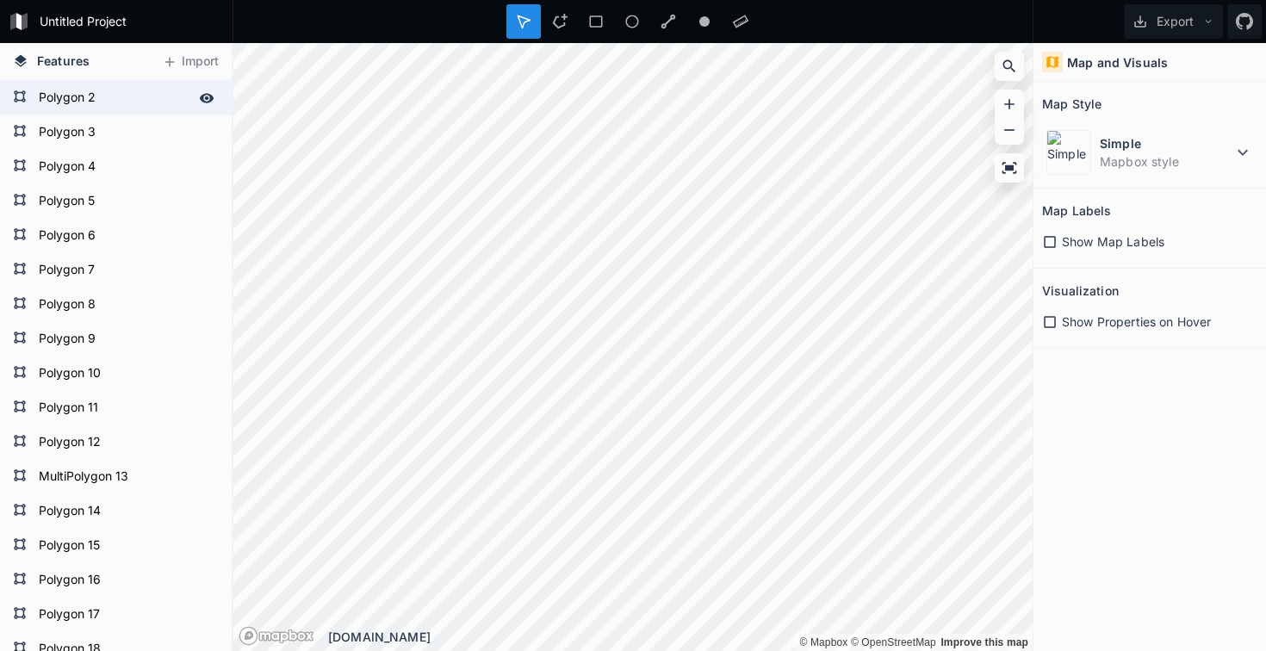
click at [86, 102] on form "Polygon 2" at bounding box center [114, 98] width 161 height 26
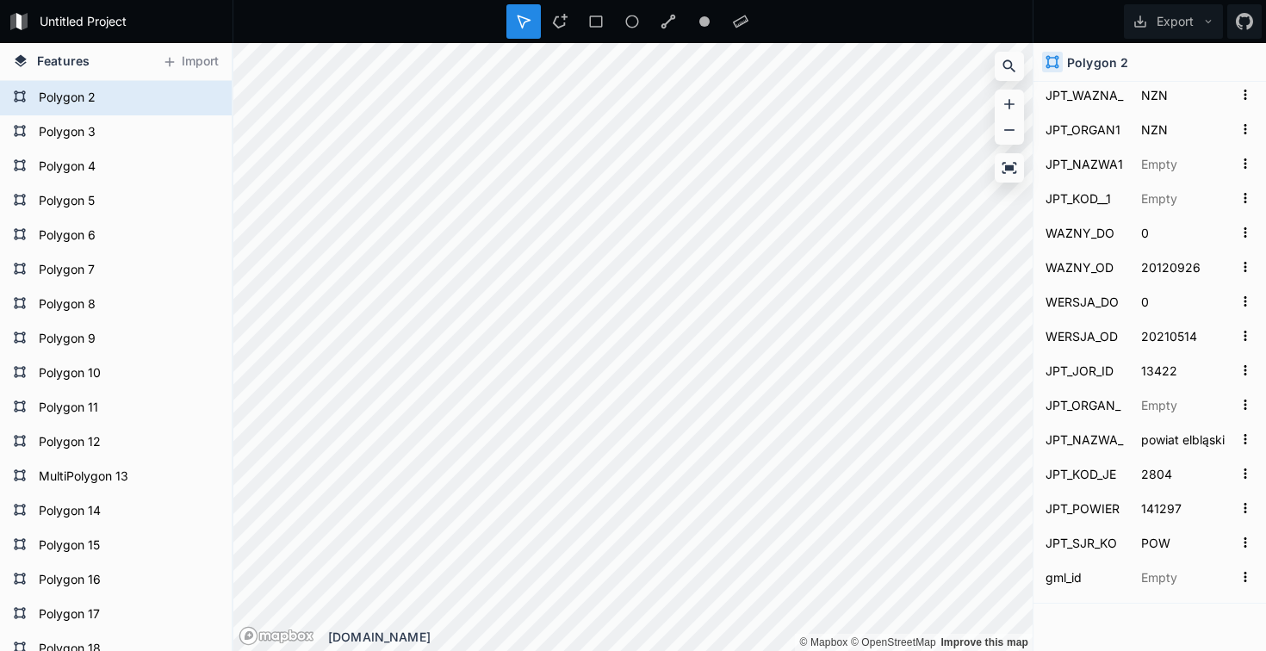
scroll to position [1063, 0]
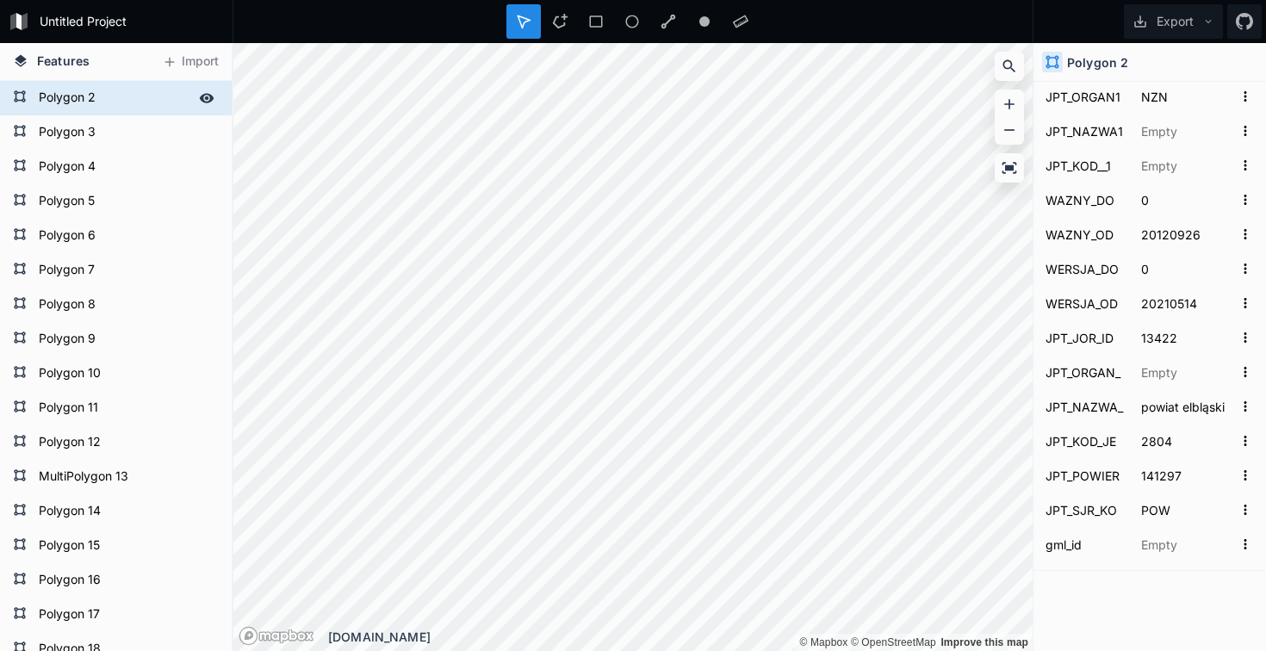
click at [137, 94] on form "Polygon 2" at bounding box center [114, 98] width 161 height 26
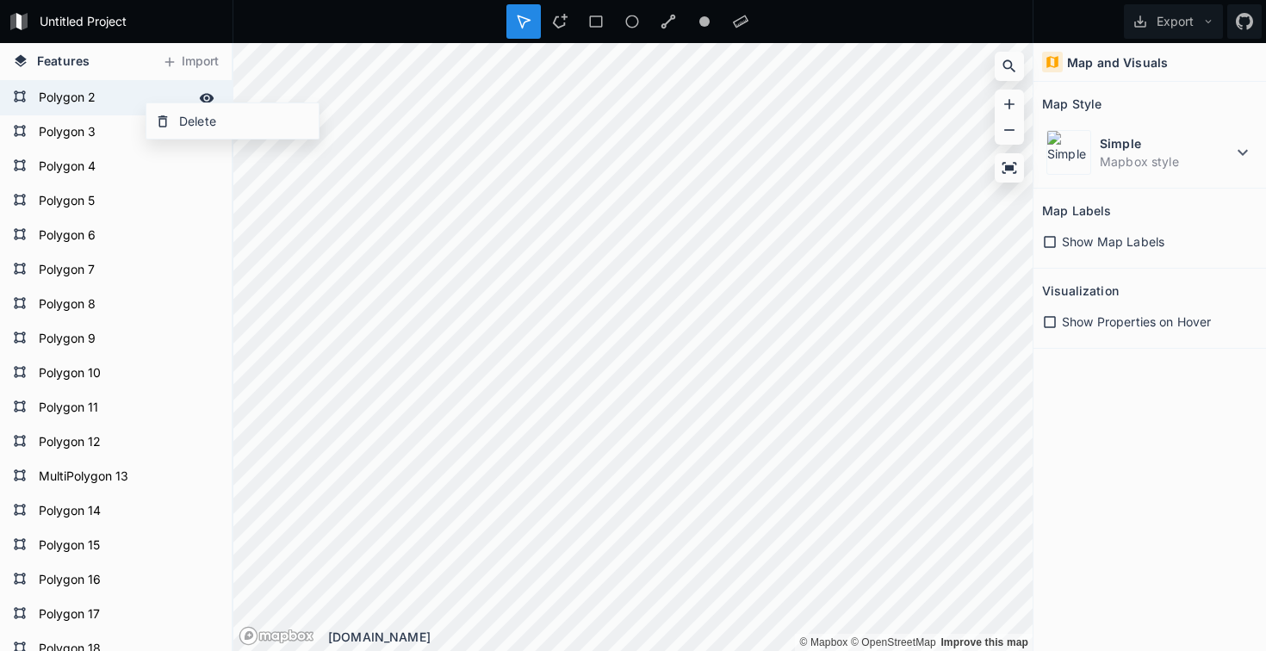
click at [179, 124] on div "Delete" at bounding box center [232, 120] width 172 height 35
click at [137, 96] on form "Polygon 2" at bounding box center [114, 98] width 161 height 26
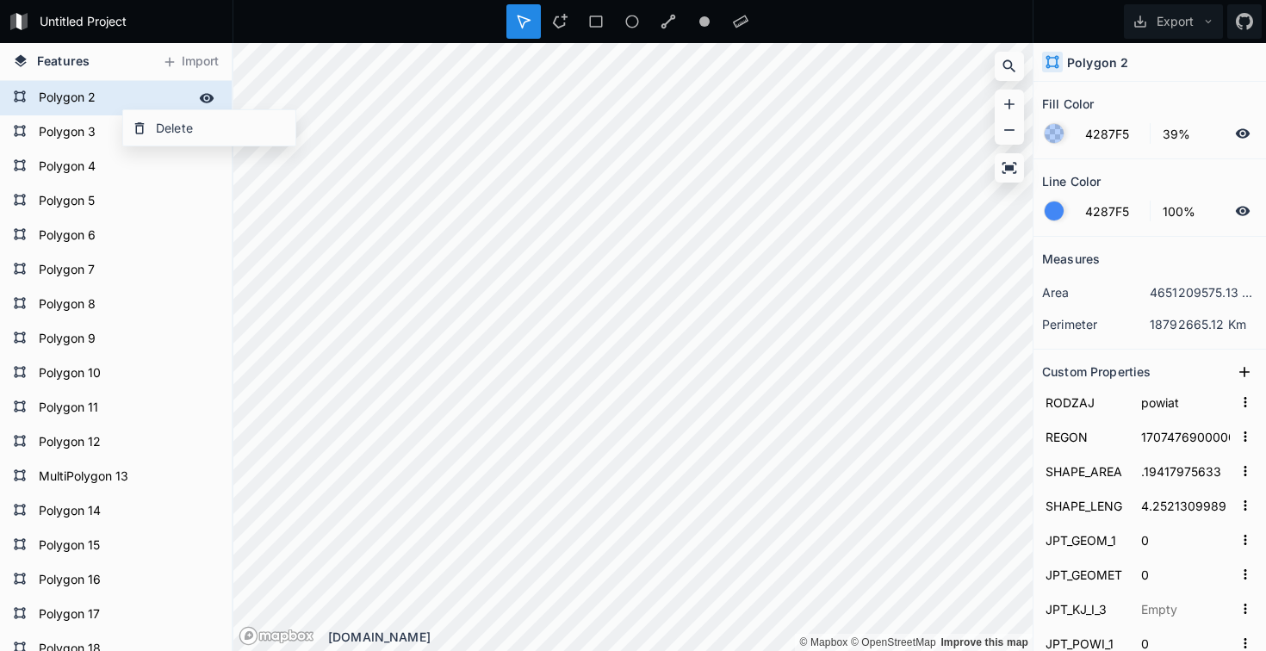
click at [114, 101] on form "Polygon 2" at bounding box center [114, 98] width 161 height 26
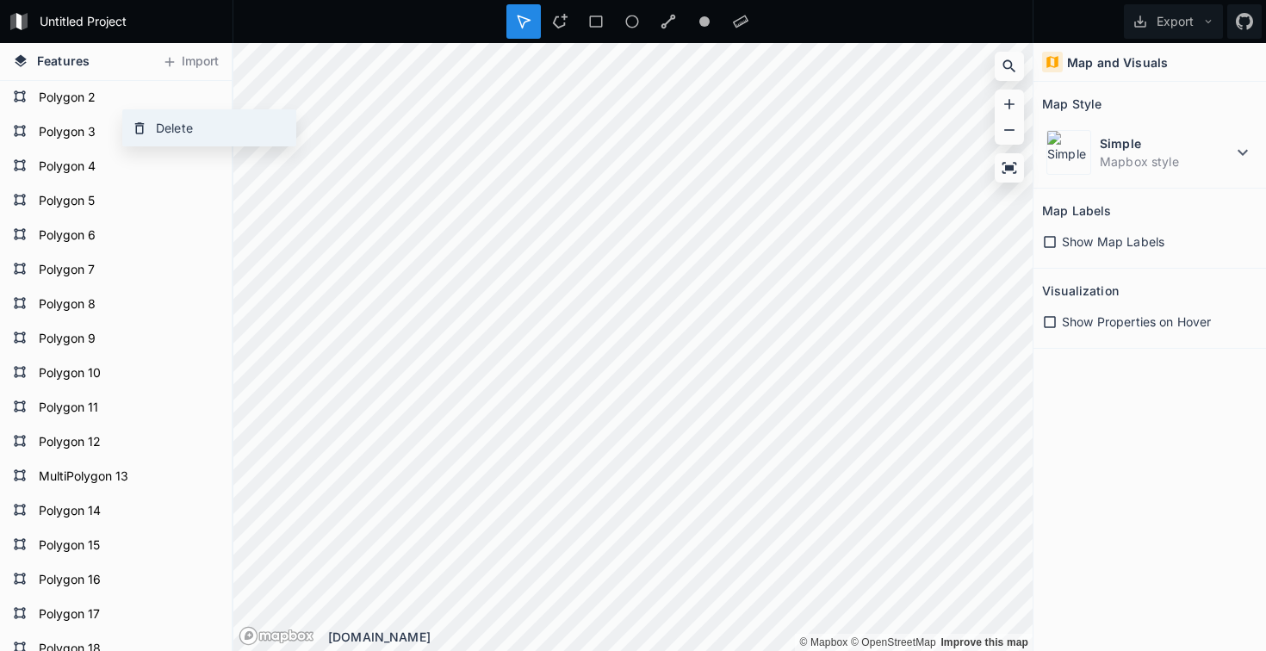
click at [227, 126] on div "Delete" at bounding box center [209, 127] width 172 height 35
click at [226, 126] on div "Polygon 3" at bounding box center [116, 132] width 232 height 34
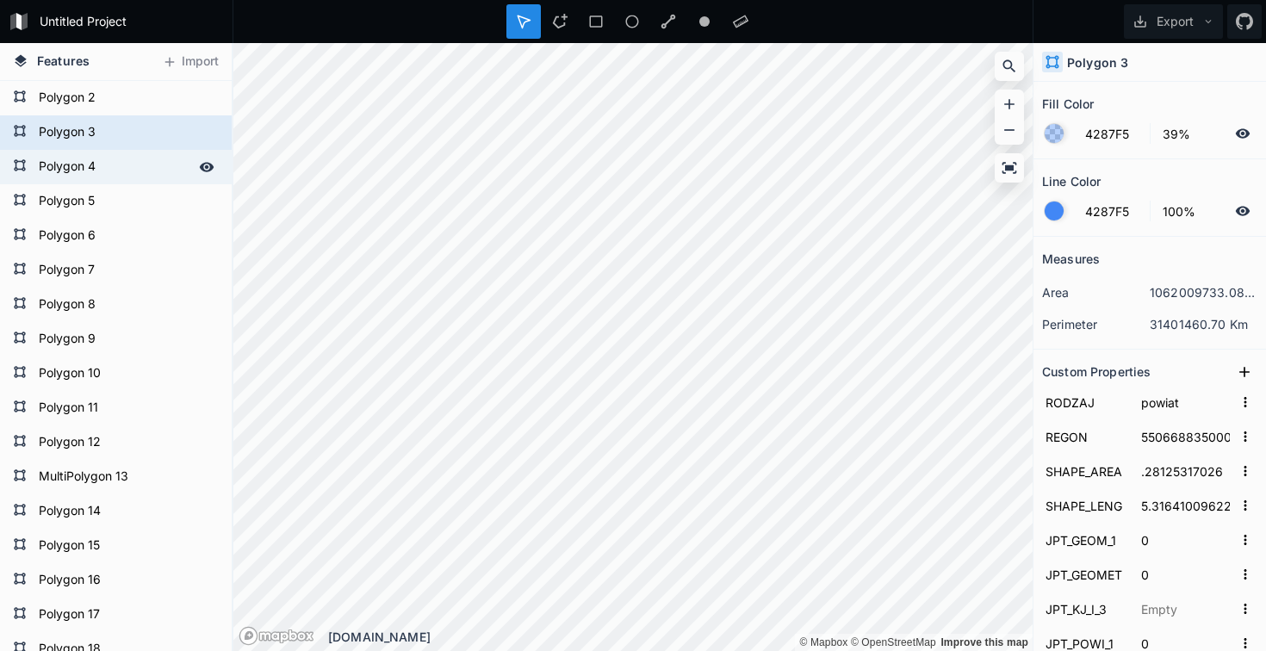
click at [92, 172] on form "Polygon 4" at bounding box center [114, 167] width 161 height 26
type input "09235092600000"
type input ".10690160786"
type input "2.00313300009"
type input "1362180"
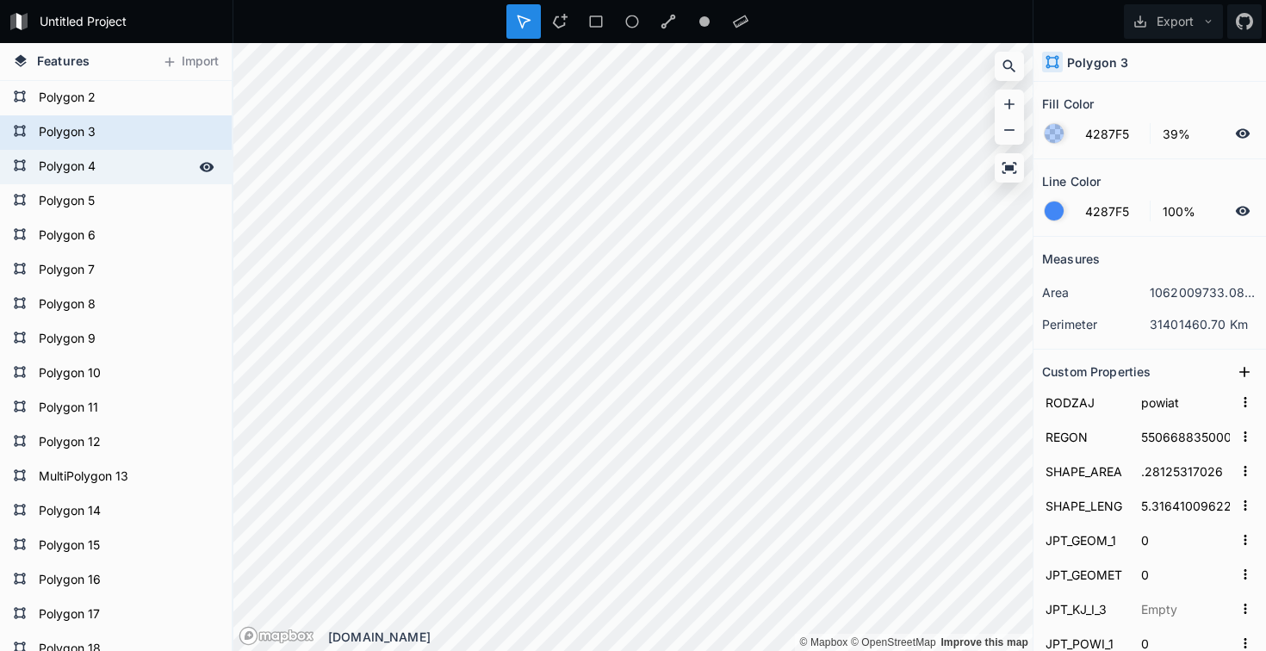
type input "0413"
type input "[DATE]T10:03:23+01:00"
type input "09447bc4-a3c3-4d84-83ab-d61a69820974"
type input "829353"
type input "253504"
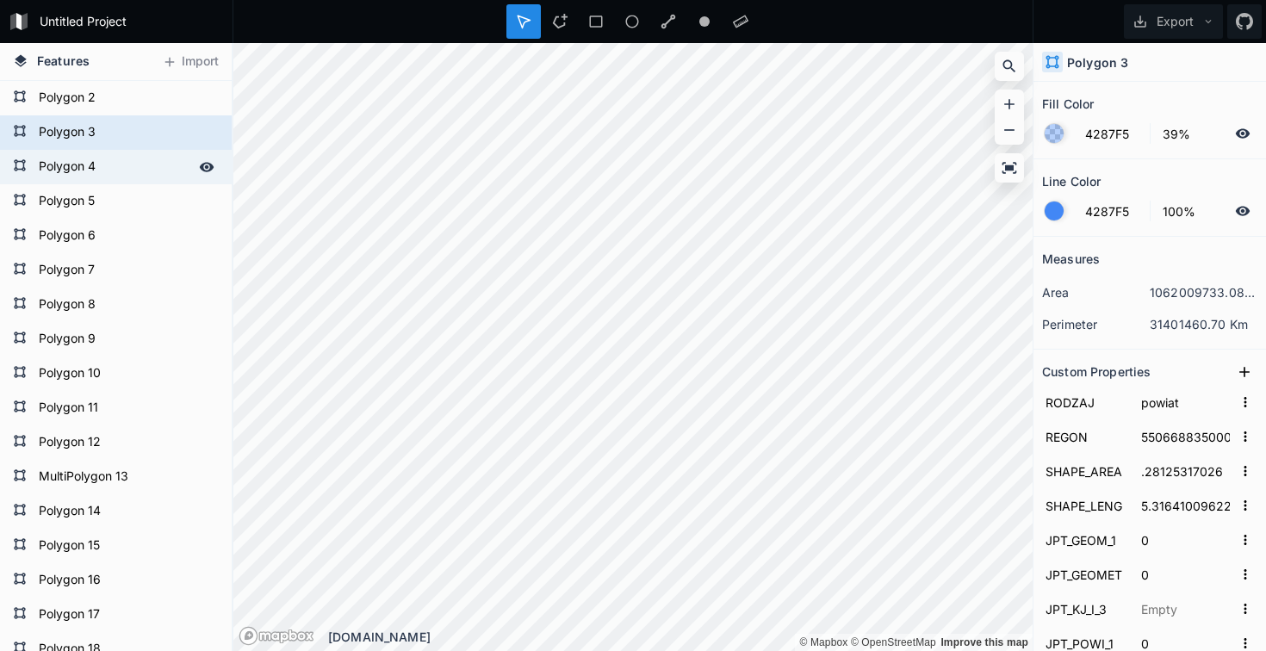
type input "20220112"
type input "13424"
type input "powiat [GEOGRAPHIC_DATA]"
type input "0413"
type input "79097"
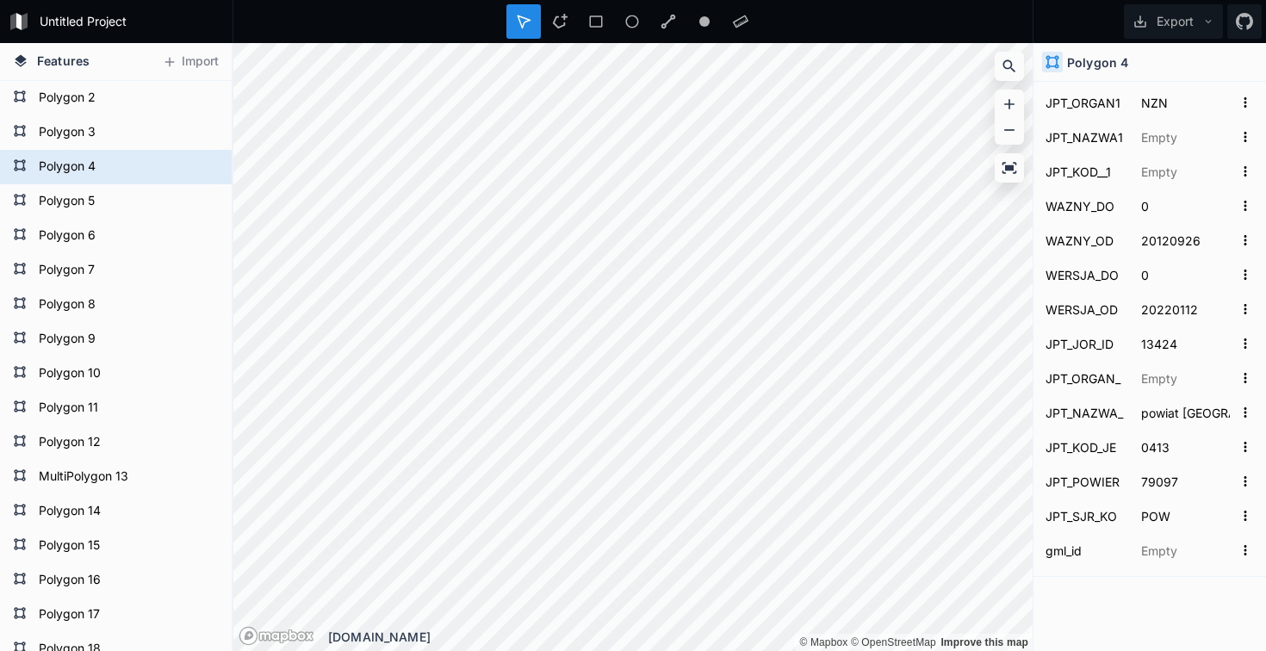
scroll to position [1061, 0]
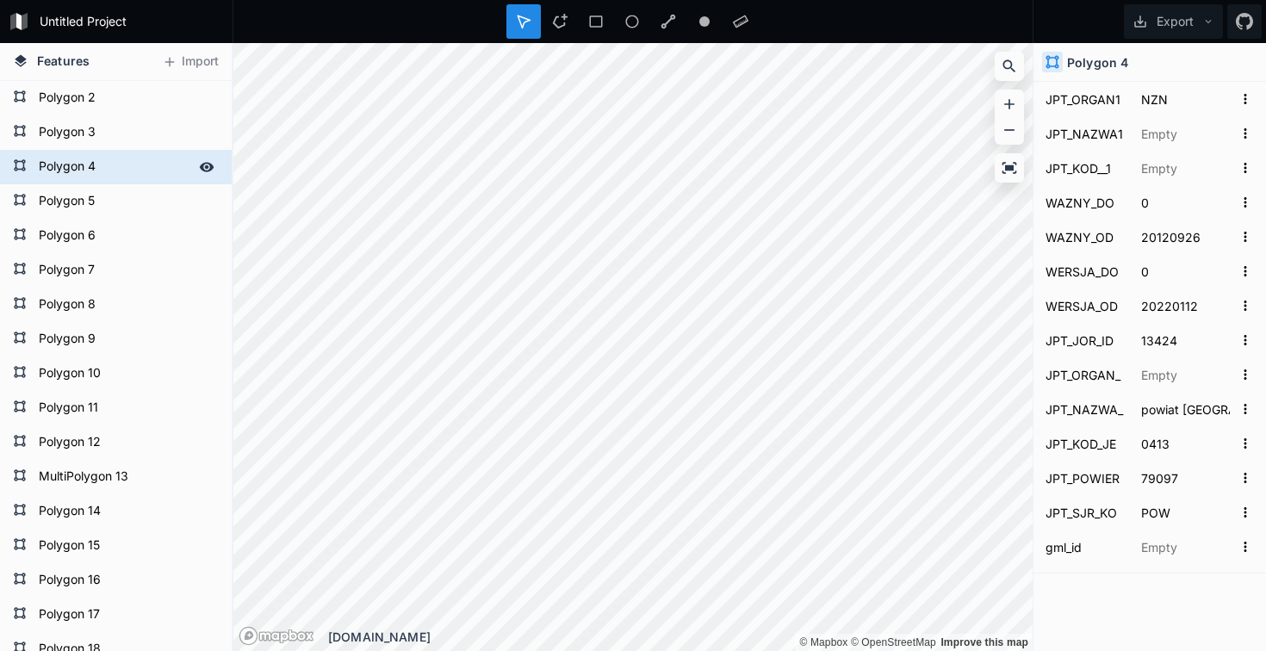
click at [105, 169] on form "Polygon 4" at bounding box center [114, 167] width 161 height 26
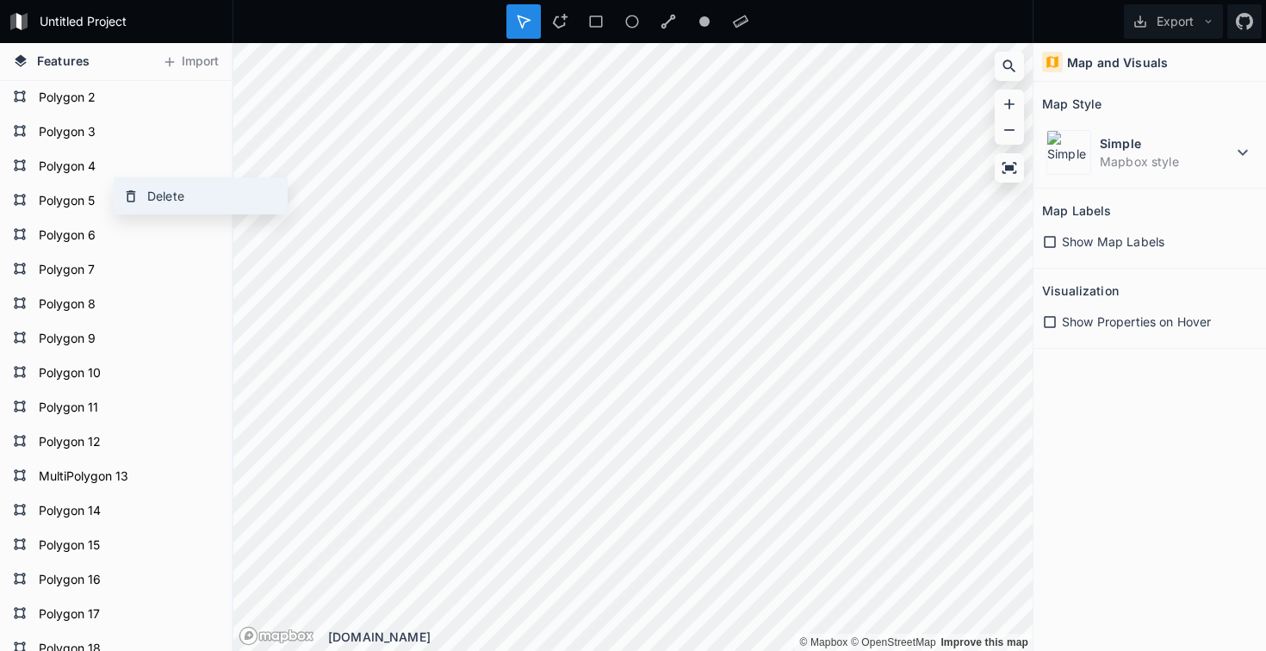
click at [137, 185] on div "Delete" at bounding box center [201, 195] width 172 height 35
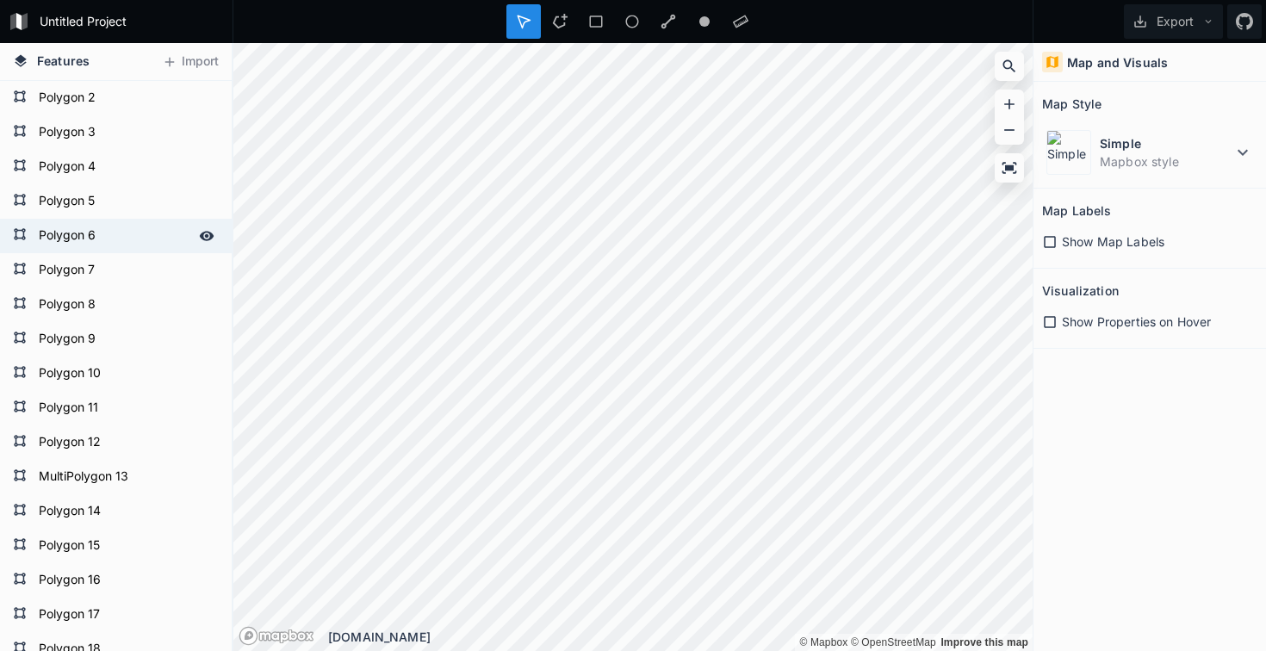
click at [79, 241] on form "Polygon 6" at bounding box center [114, 236] width 161 height 26
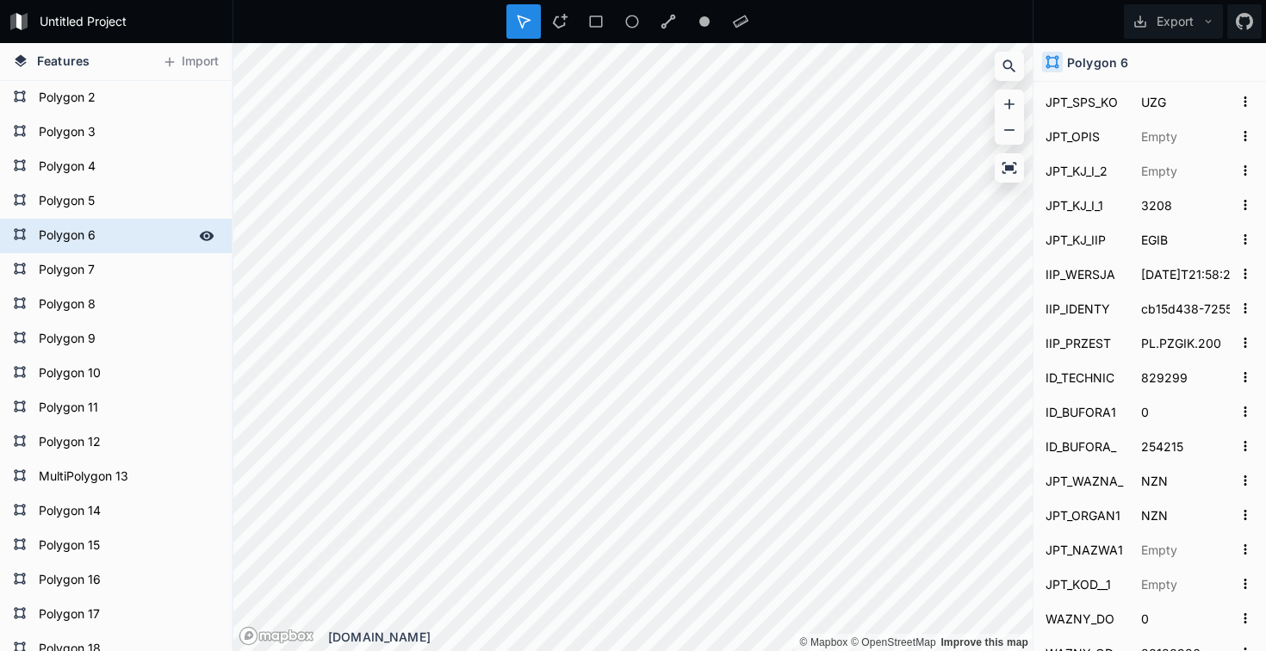
scroll to position [1057, 0]
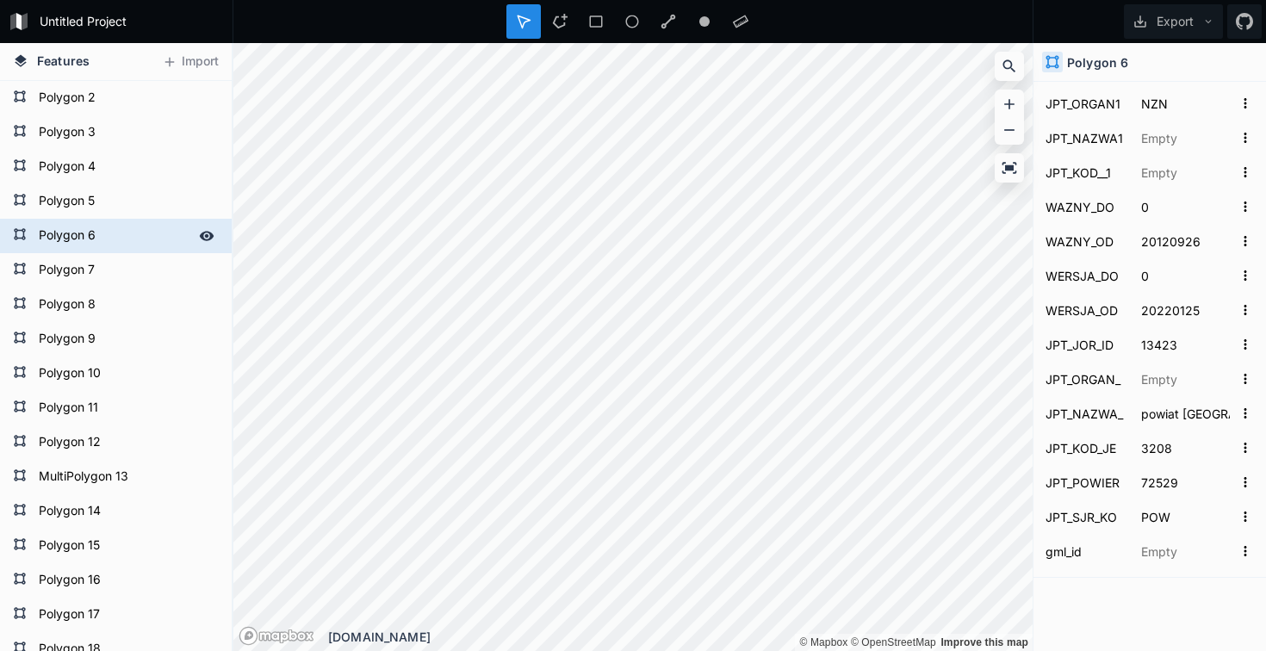
click at [65, 240] on form "Polygon 6" at bounding box center [114, 236] width 161 height 26
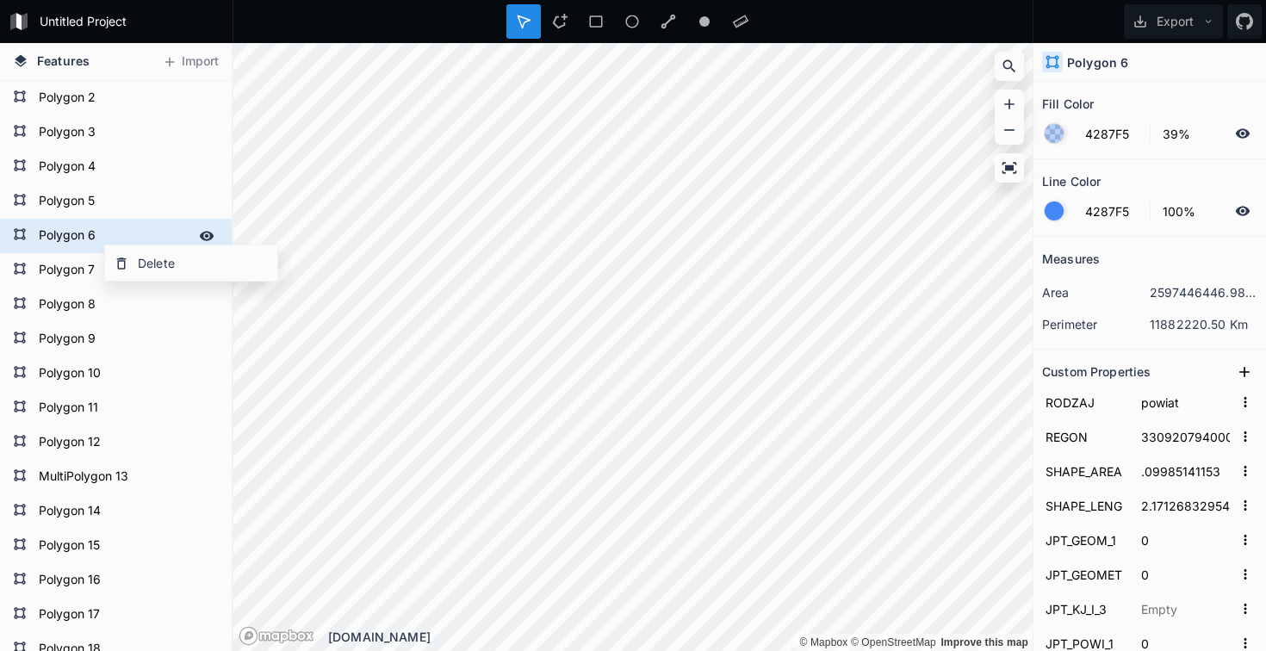
click at [96, 236] on form "Polygon 6" at bounding box center [114, 236] width 161 height 26
click at [122, 233] on form "Polygon 6" at bounding box center [114, 236] width 161 height 26
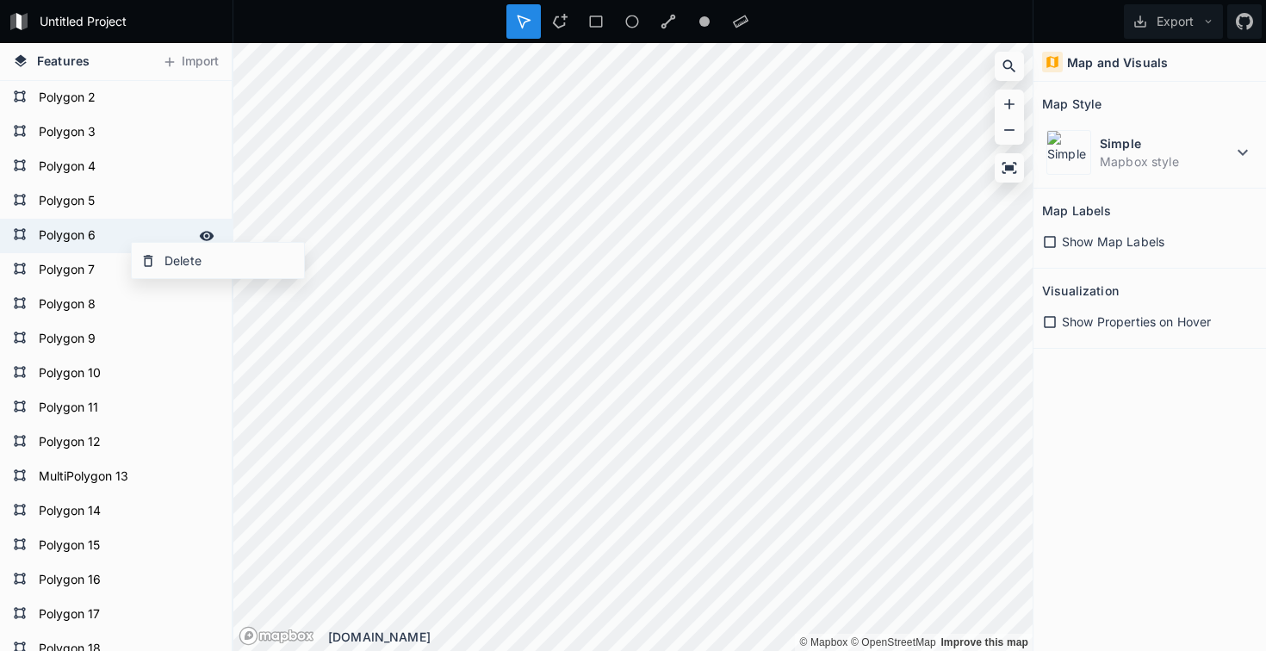
click at [145, 265] on icon at bounding box center [148, 261] width 9 height 12
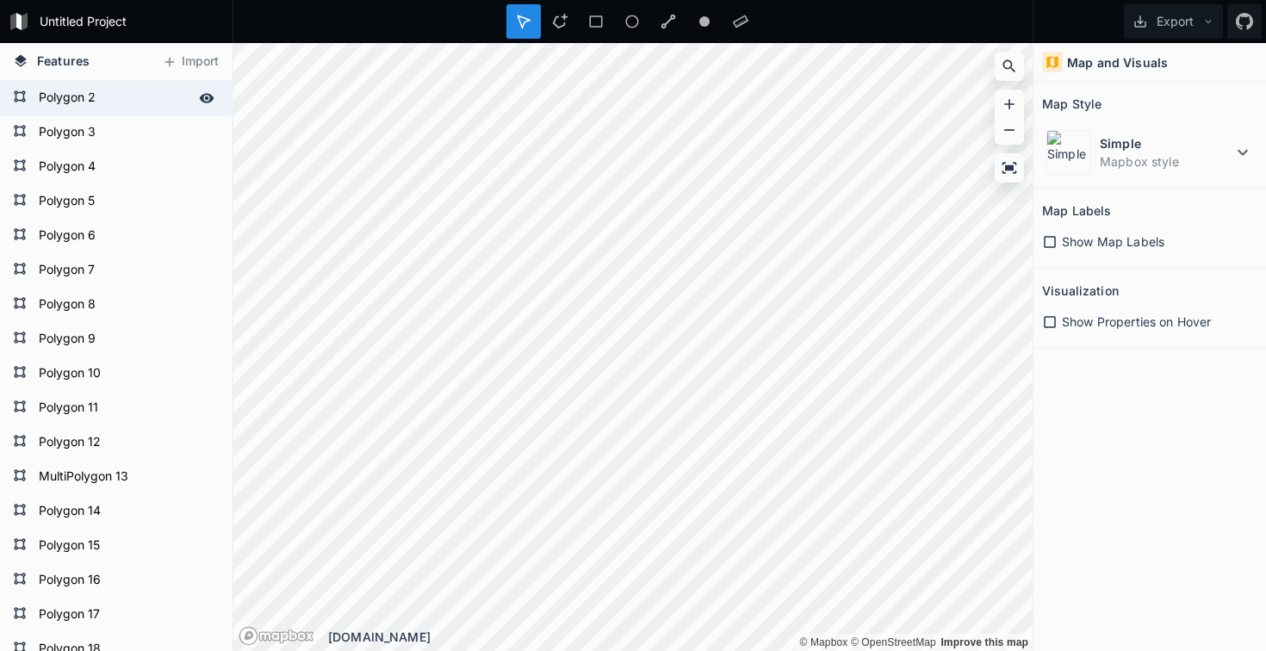
click at [95, 101] on form "Polygon 2" at bounding box center [114, 98] width 161 height 26
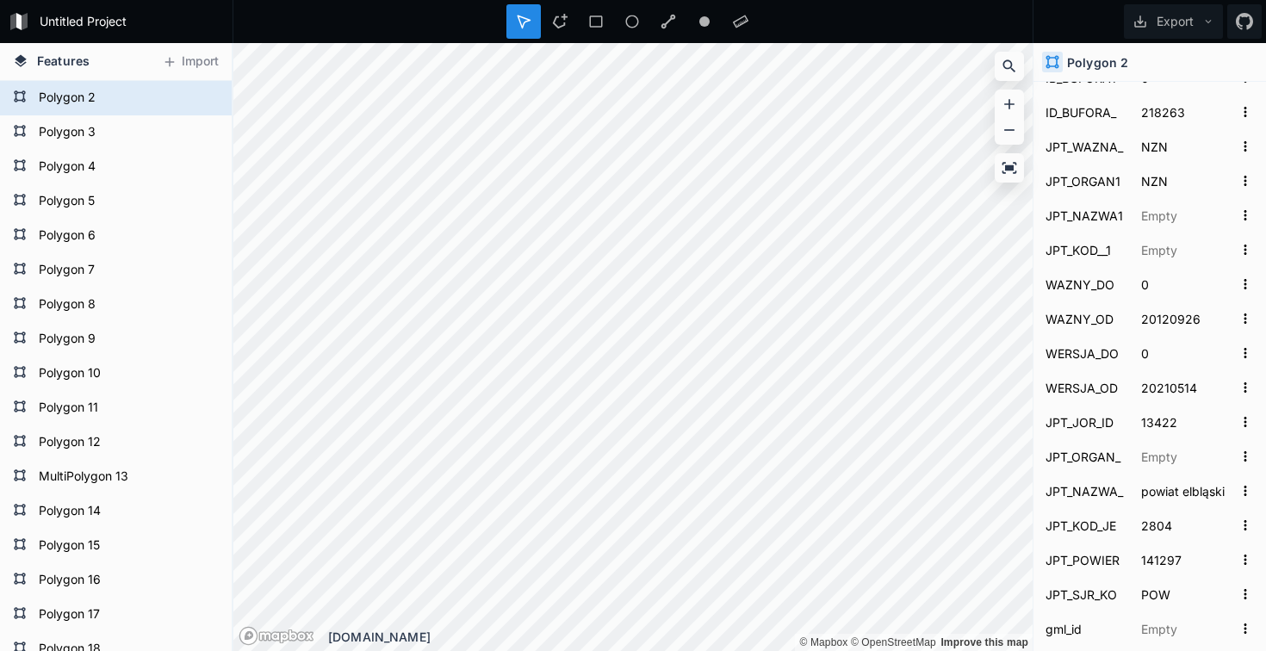
scroll to position [980, 0]
drag, startPoint x: 1046, startPoint y: 490, endPoint x: 1176, endPoint y: 493, distance: 130.0
click at [1177, 493] on form "JPT_NAZWA_ powiat [GEOGRAPHIC_DATA]" at bounding box center [1149, 490] width 215 height 34
